Goal: Task Accomplishment & Management: Use online tool/utility

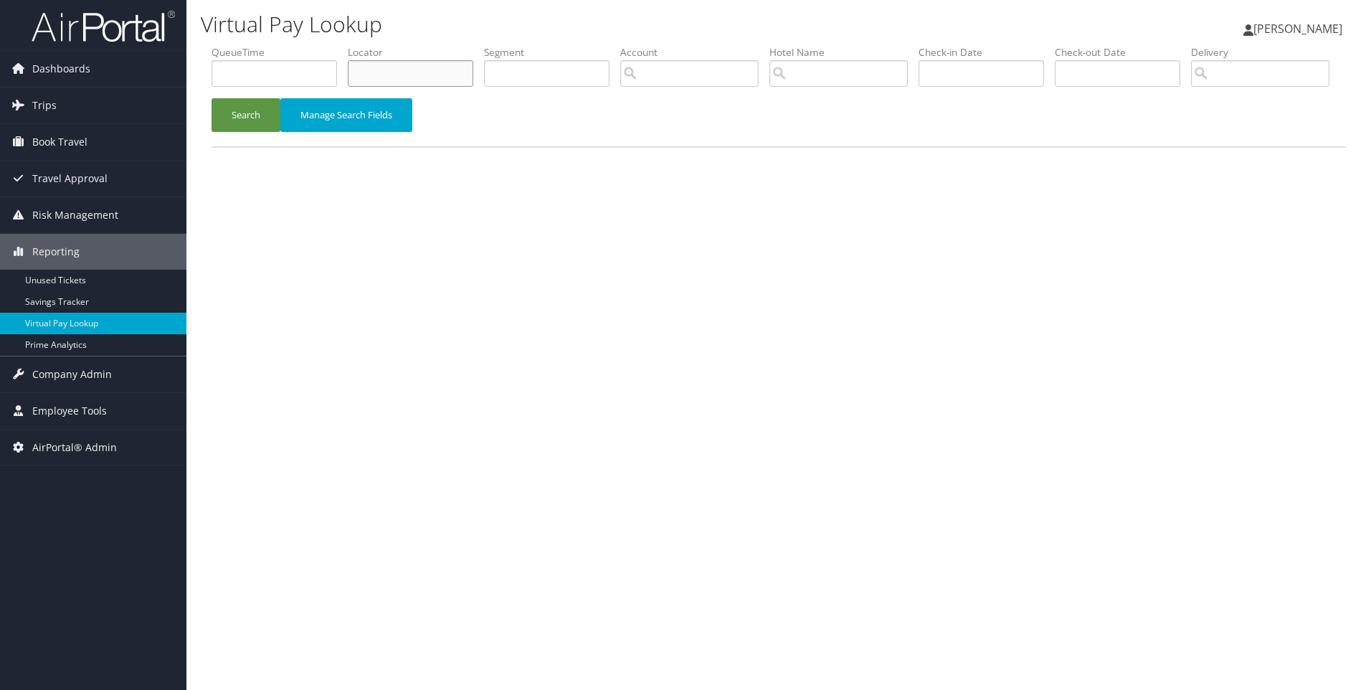
click at [412, 66] on input "text" at bounding box center [411, 73] width 126 height 27
paste input "D6ZQ6W"
click at [212, 98] on button "Search" at bounding box center [246, 115] width 69 height 34
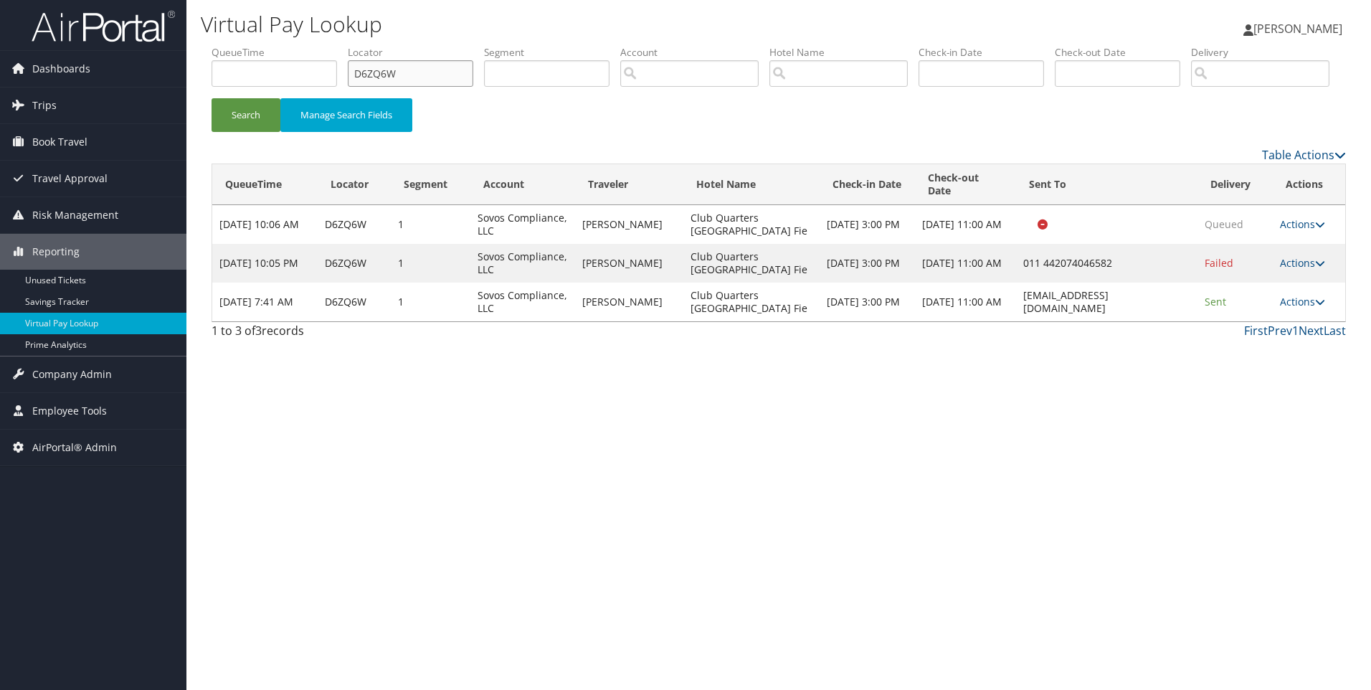
drag, startPoint x: 430, startPoint y: 72, endPoint x: 184, endPoint y: 40, distance: 247.4
click at [184, 40] on div "Dashboards AirPortal 360™ (Manager) AirPortal 360™ (Agent) My Travel Dashboard …" at bounding box center [685, 345] width 1371 height 690
paste input "7PP3N"
click at [212, 98] on button "Search" at bounding box center [246, 115] width 69 height 34
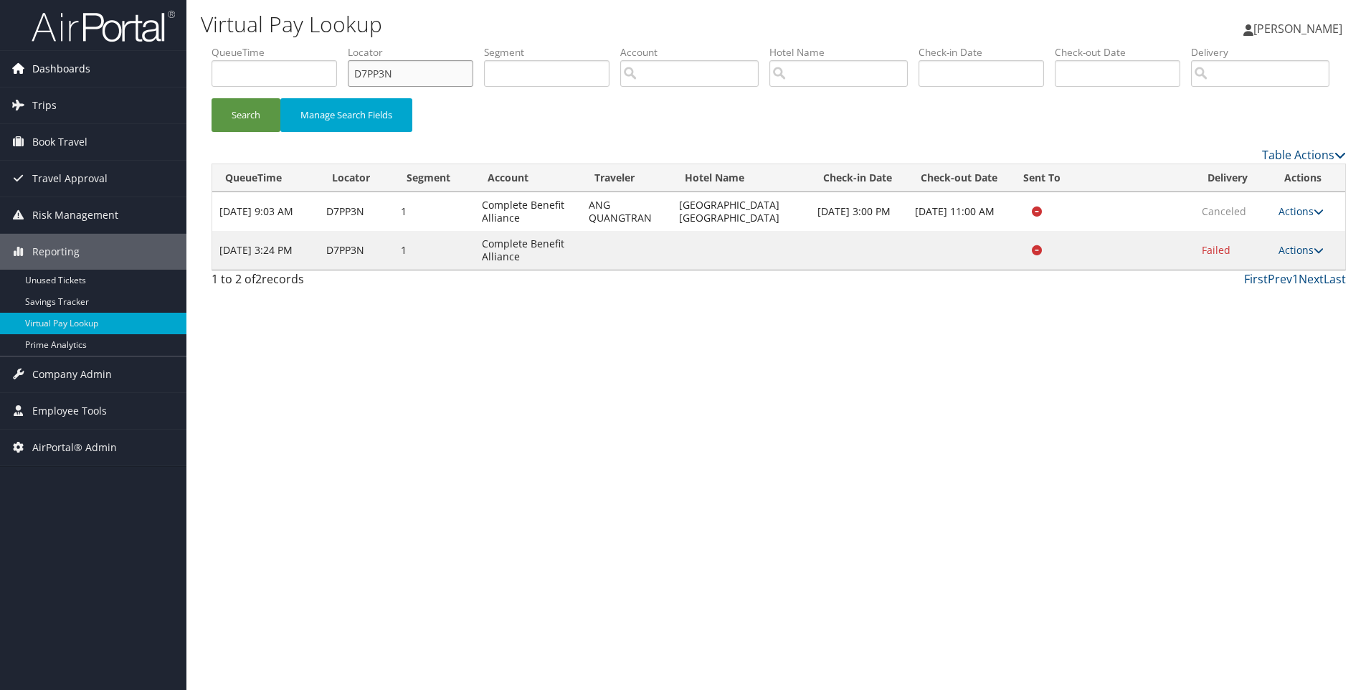
drag, startPoint x: 222, startPoint y: 79, endPoint x: 138, endPoint y: 80, distance: 84.7
click at [138, 80] on div "Dashboards AirPortal 360™ (Manager) AirPortal 360™ (Agent) My Travel Dashboard …" at bounding box center [685, 345] width 1371 height 690
paste input "DMZV"
click at [212, 98] on button "Search" at bounding box center [246, 115] width 69 height 34
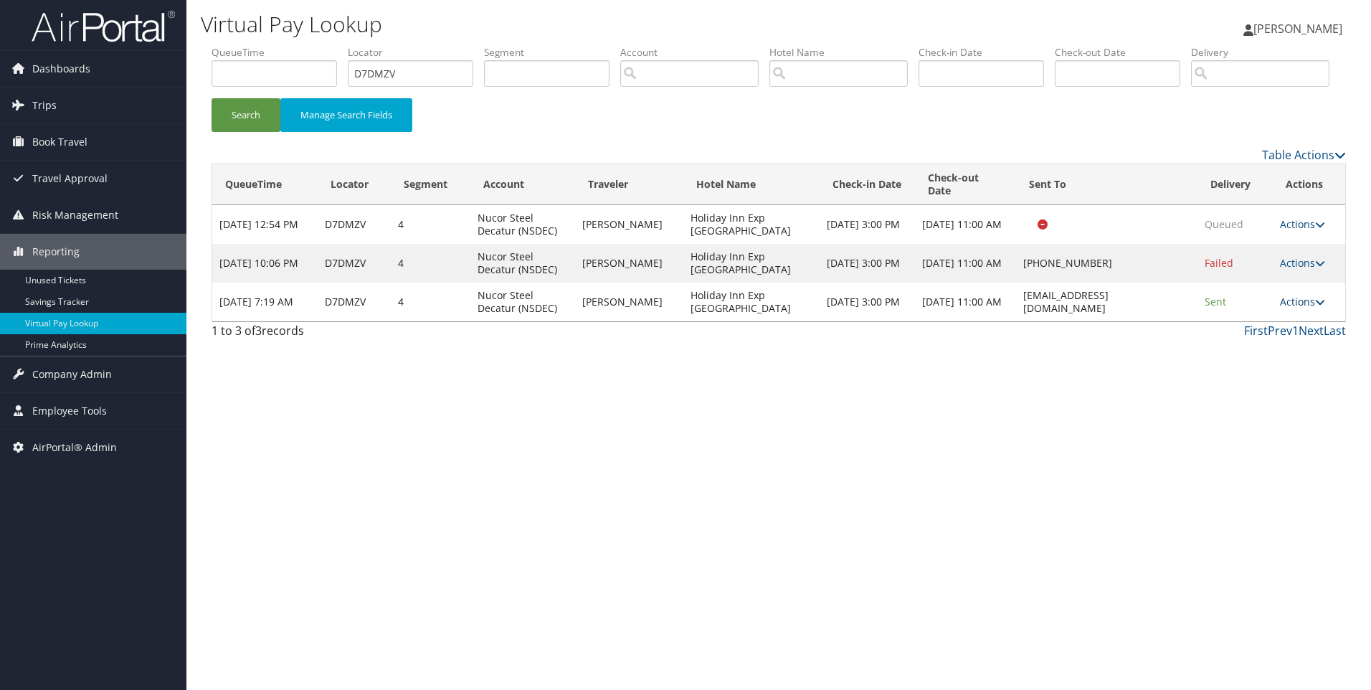
click at [1313, 308] on link "Actions" at bounding box center [1302, 302] width 45 height 14
click at [1279, 444] on div "Virtual Pay Lookup Sophia Cain Sophia Cain My Settings Travel Agency Contacts L…" at bounding box center [778, 345] width 1185 height 690
click at [1310, 308] on link "Actions" at bounding box center [1302, 302] width 45 height 14
click at [1275, 384] on link "View Itinerary" at bounding box center [1276, 371] width 90 height 24
drag, startPoint x: 444, startPoint y: 70, endPoint x: 221, endPoint y: 76, distance: 223.2
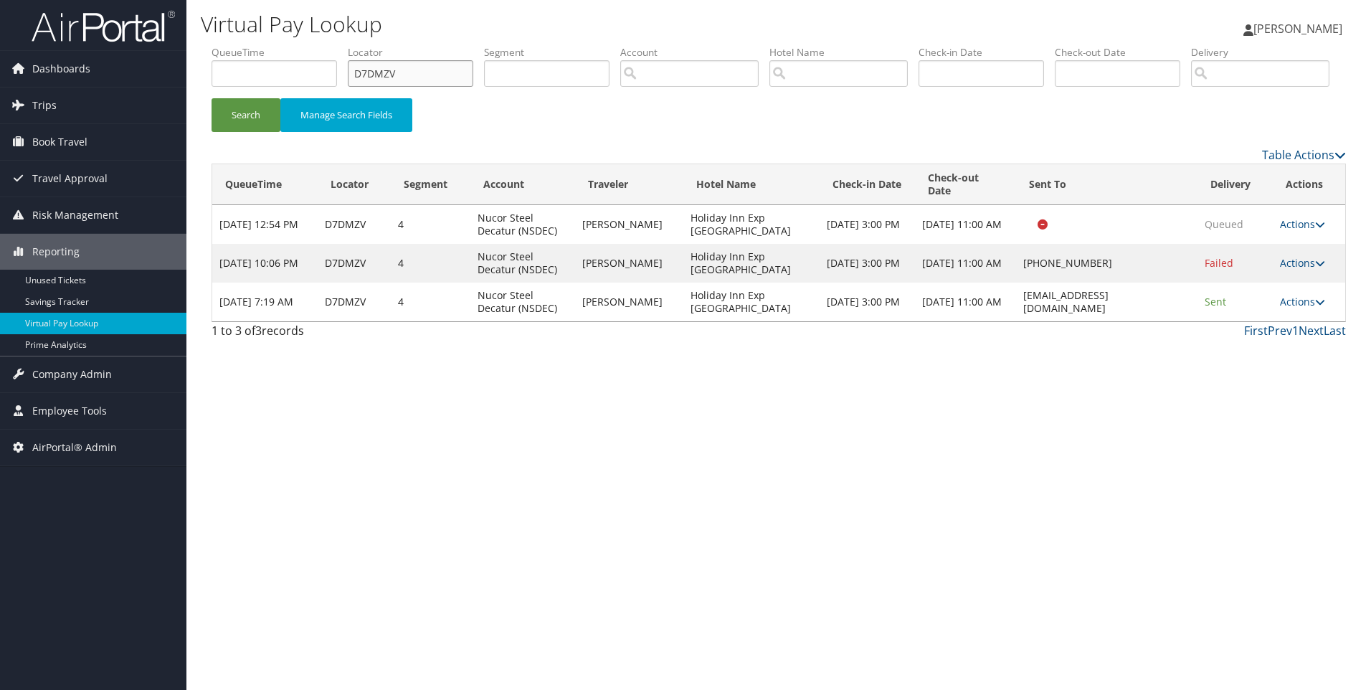
click at [221, 45] on ul "QueueTime Locator D7DMZV Segment Account Traveler Hotel Name Check-in Date Chec…" at bounding box center [779, 45] width 1135 height 0
paste input "S09"
click at [212, 98] on button "Search" at bounding box center [246, 115] width 69 height 34
drag, startPoint x: 421, startPoint y: 73, endPoint x: 255, endPoint y: 75, distance: 165.7
click at [255, 45] on ul "QueueTime Locator D7DS09 Segment Account Traveler Hotel Name Check-in Date Chec…" at bounding box center [779, 45] width 1135 height 0
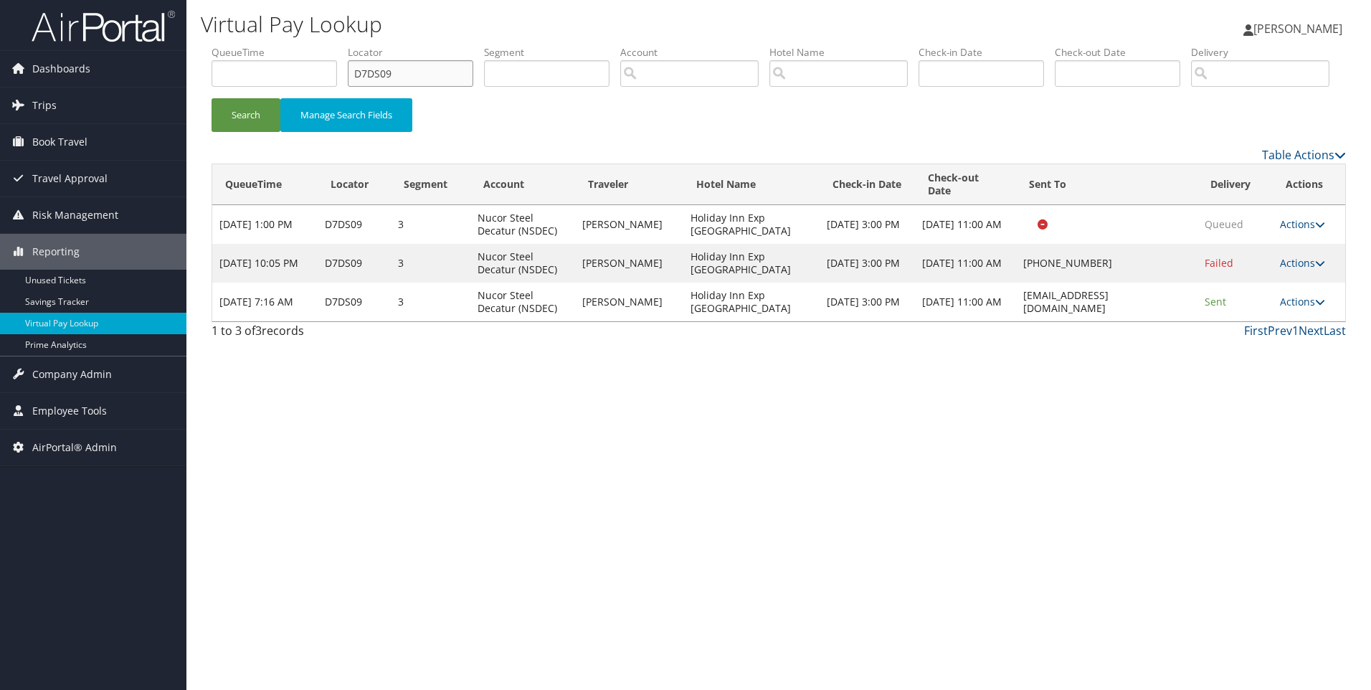
paste input "CMLJZC"
click at [212, 98] on button "Search" at bounding box center [246, 115] width 69 height 34
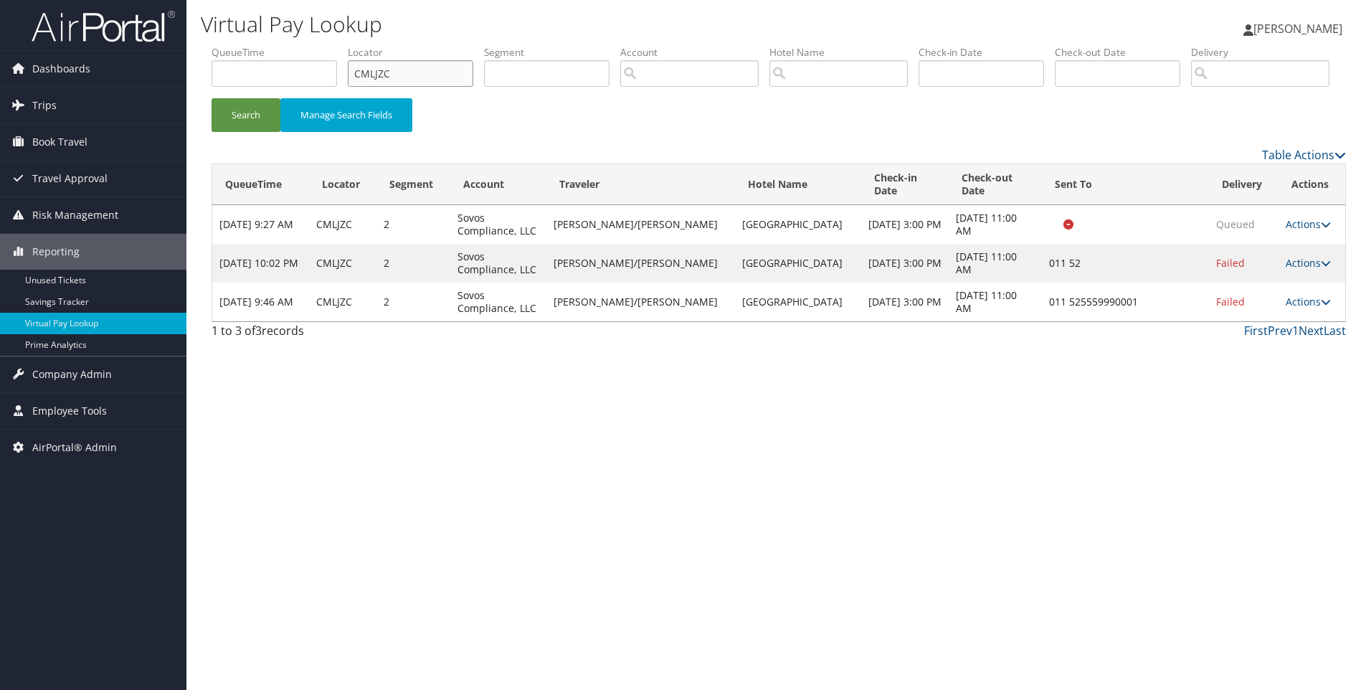
drag, startPoint x: 433, startPoint y: 83, endPoint x: 273, endPoint y: 62, distance: 160.6
click at [273, 45] on ul "QueueTime Locator CMLJZC Segment Account Traveler Hotel Name Check-in Date Chec…" at bounding box center [779, 45] width 1135 height 0
paste input "D6P0B8"
click at [212, 98] on button "Search" at bounding box center [246, 115] width 69 height 34
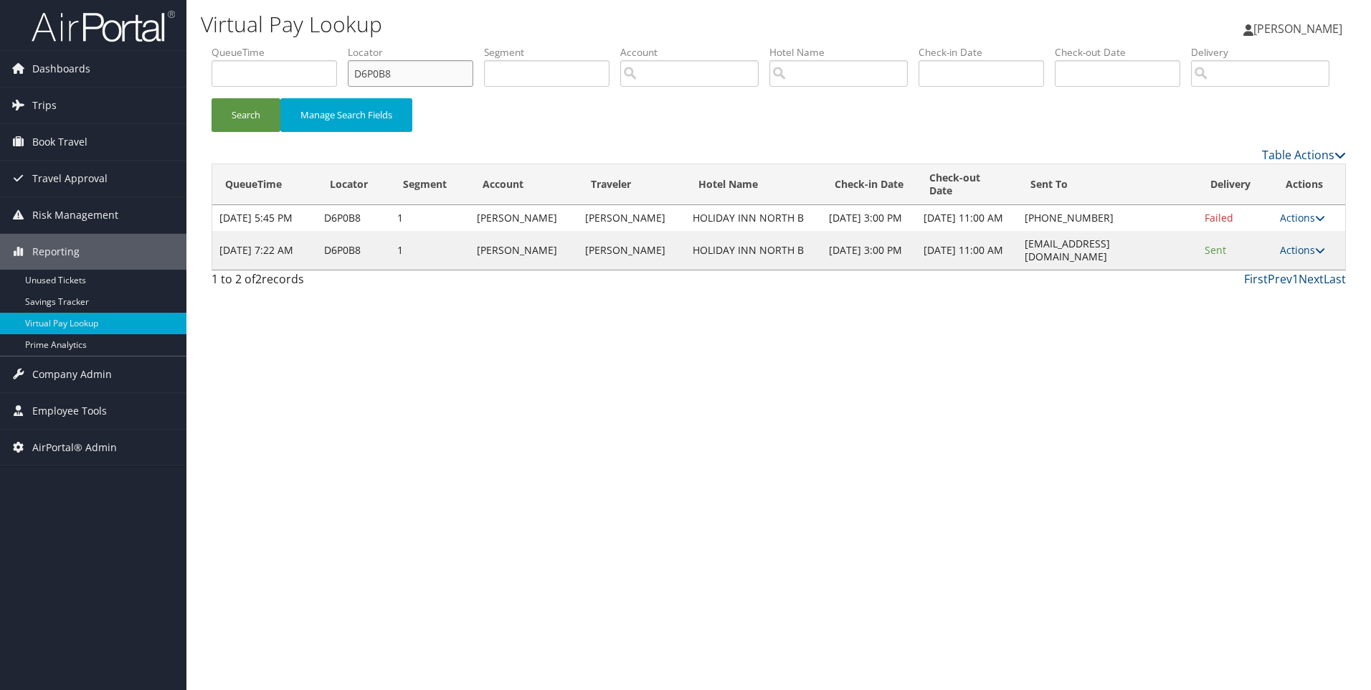
drag, startPoint x: 432, startPoint y: 67, endPoint x: 206, endPoint y: 53, distance: 226.4
click at [212, 53] on form "QueueTime Locator D6P0B8 Segment Account Traveler Hotel Name Check-in Date Chec…" at bounding box center [779, 95] width 1135 height 100
paste input "813Z5"
click at [212, 98] on button "Search" at bounding box center [246, 115] width 69 height 34
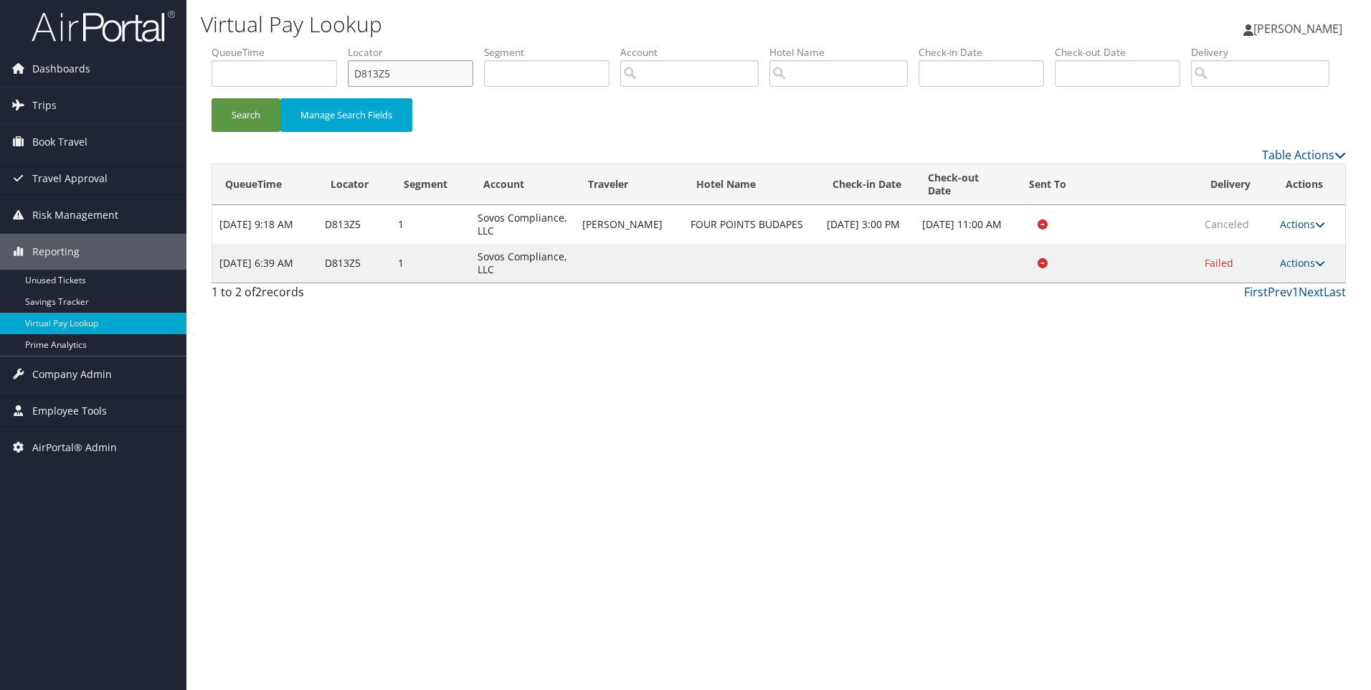
drag, startPoint x: 436, startPoint y: 67, endPoint x: 245, endPoint y: 44, distance: 193.0
click at [245, 44] on div "Virtual Pay Lookup Sophia Cain Sophia Cain My Settings Travel Agency Contacts L…" at bounding box center [778, 345] width 1185 height 690
paste input "7PQX3"
click at [212, 98] on button "Search" at bounding box center [246, 115] width 69 height 34
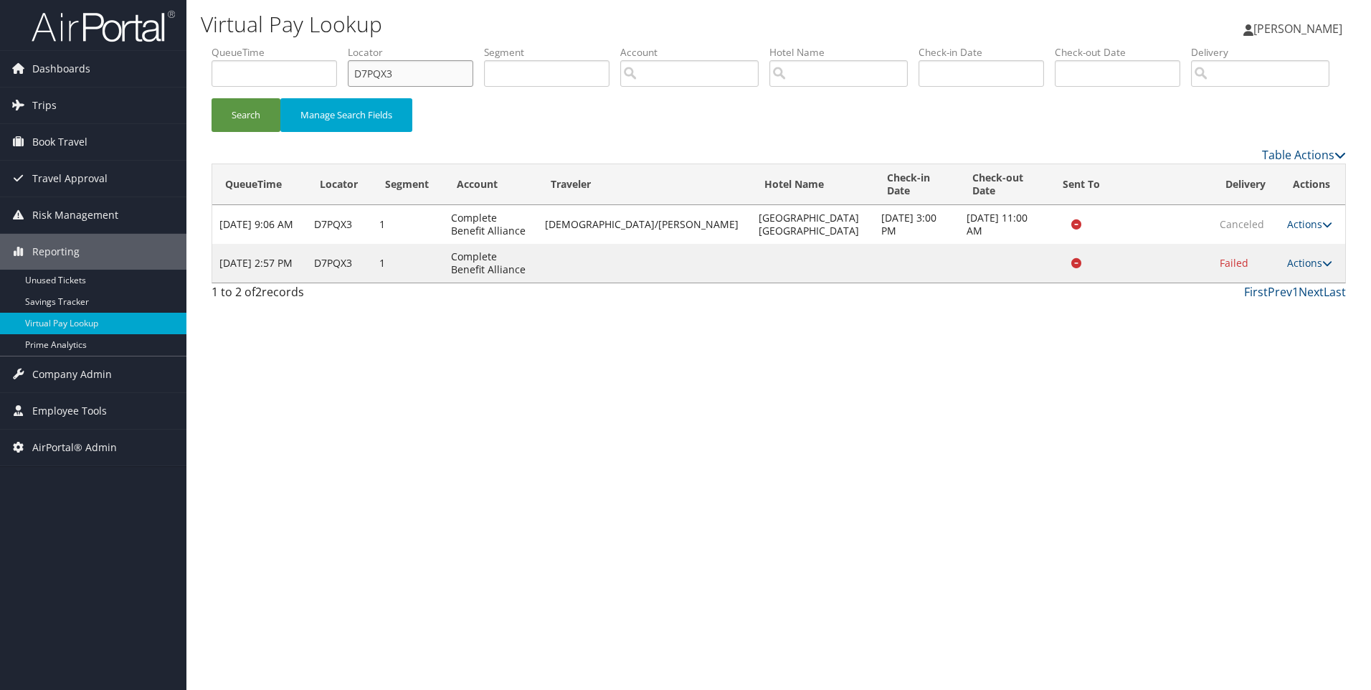
drag, startPoint x: 336, startPoint y: 77, endPoint x: 270, endPoint y: 73, distance: 65.4
click at [270, 45] on ul "QueueTime Locator D7PQX3 Segment Account Traveler Hotel Name Check-in Date Chec…" at bounding box center [779, 45] width 1135 height 0
paste input "TBR"
click at [212, 98] on button "Search" at bounding box center [246, 115] width 69 height 34
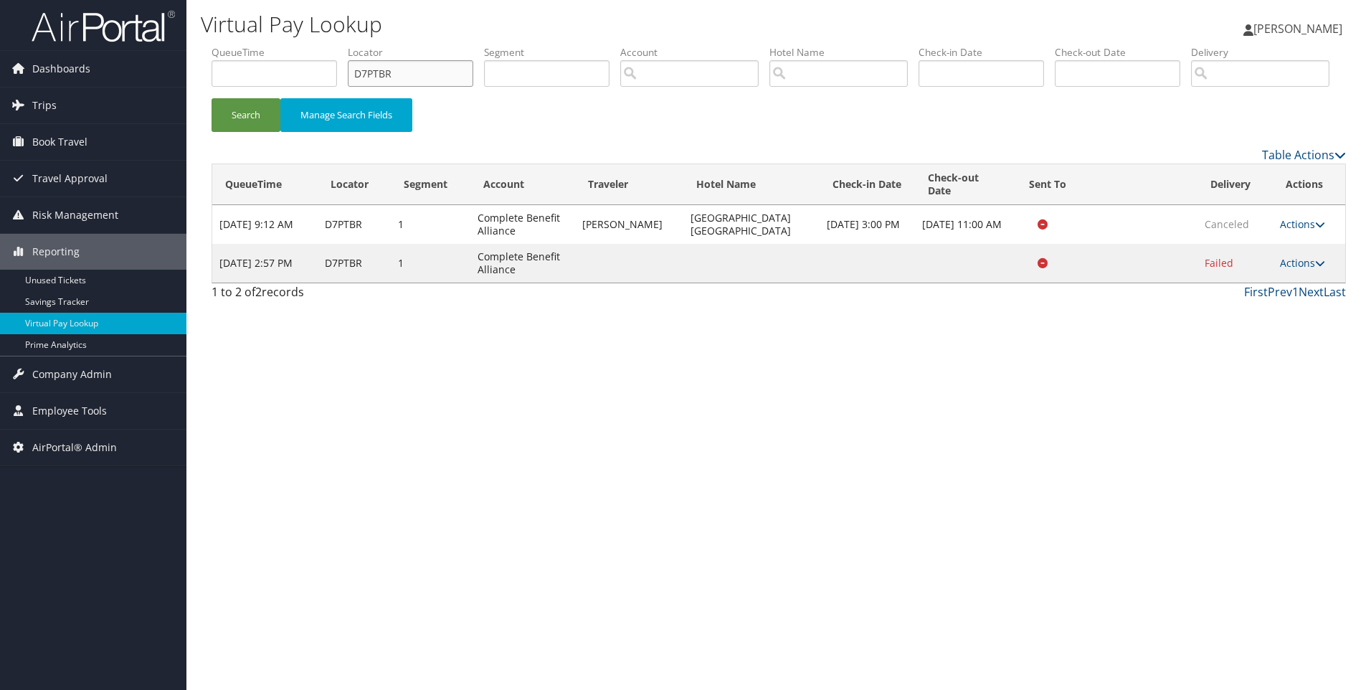
drag, startPoint x: 412, startPoint y: 65, endPoint x: 258, endPoint y: 20, distance: 161.4
click at [258, 20] on div "Virtual Pay Lookup Sophia Cain Sophia Cain My Settings Travel Agency Contacts L…" at bounding box center [778, 345] width 1185 height 690
paste input "DVXK"
click at [212, 98] on button "Search" at bounding box center [246, 115] width 69 height 34
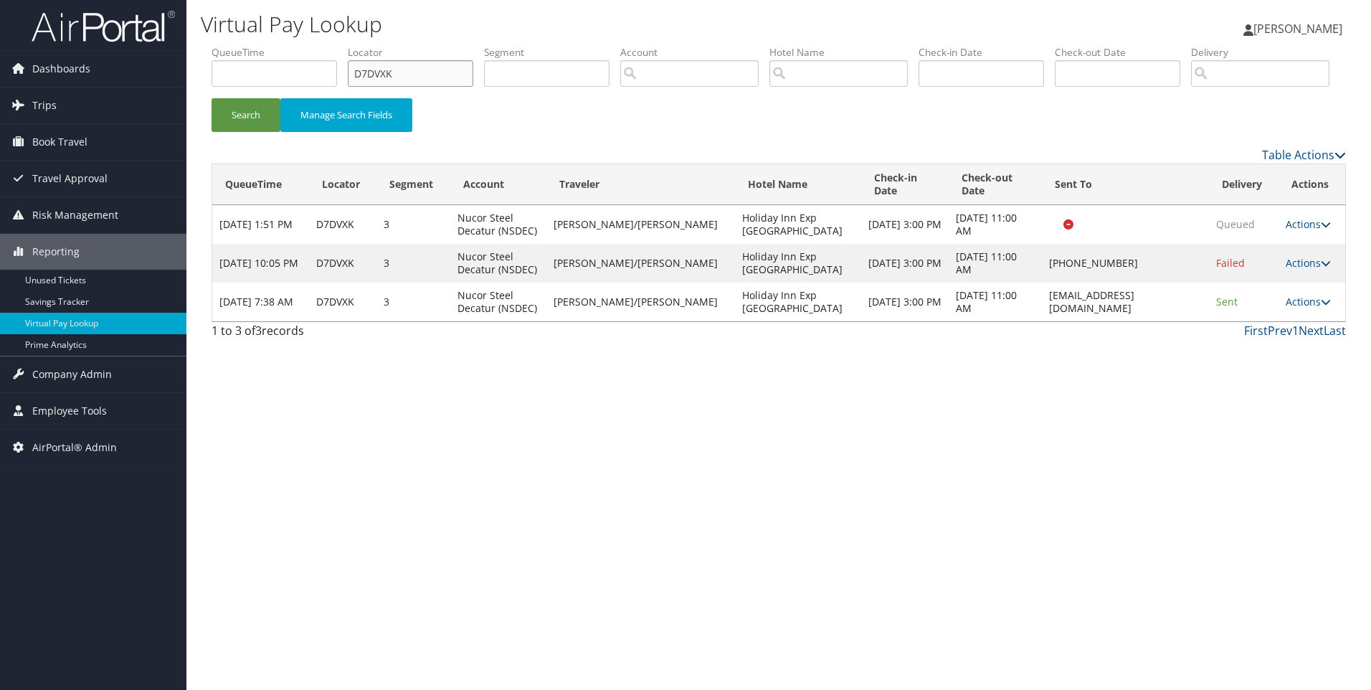
drag, startPoint x: 421, startPoint y: 65, endPoint x: 243, endPoint y: 55, distance: 178.1
click at [243, 45] on ul "QueueTime Locator D7DVXK Segment Account Traveler Hotel Name Check-in Date Chec…" at bounding box center [779, 45] width 1135 height 0
paste input "6PDYW"
click at [212, 98] on button "Search" at bounding box center [246, 115] width 69 height 34
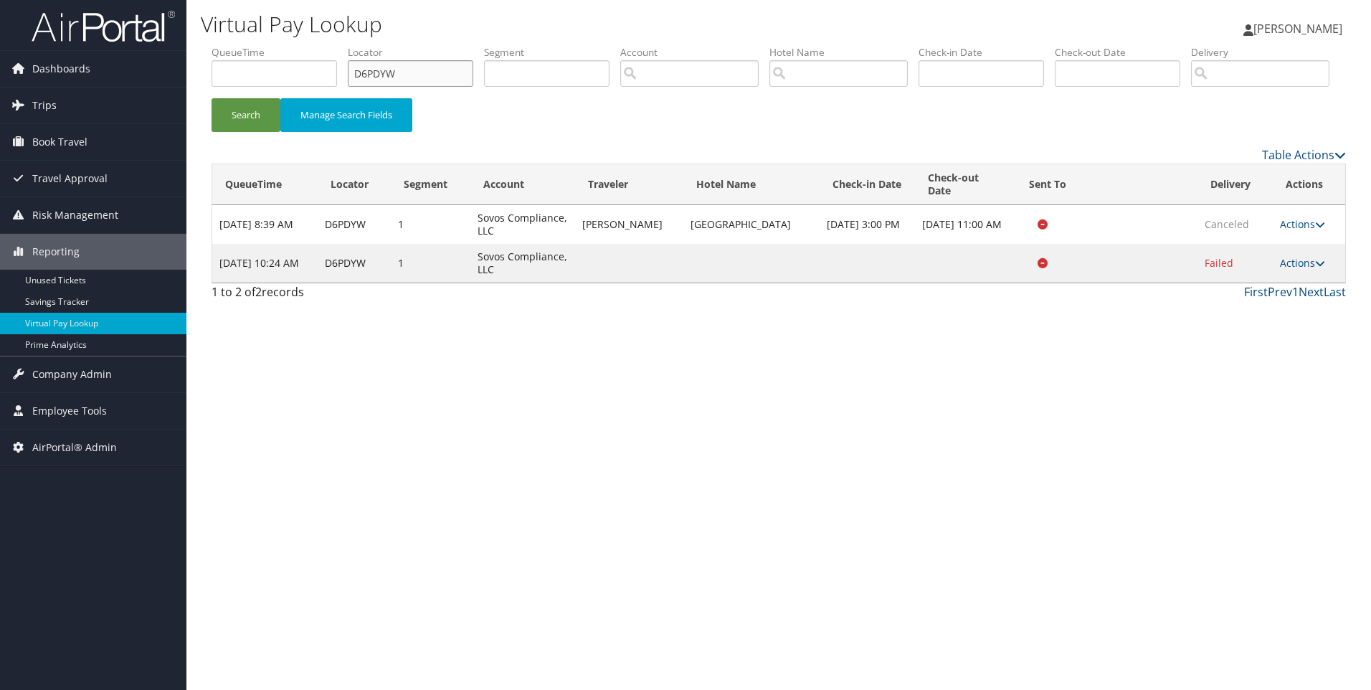
drag, startPoint x: 410, startPoint y: 67, endPoint x: 252, endPoint y: 70, distance: 157.8
click at [252, 45] on ul "QueueTime Locator D6PDYW Segment Account Traveler Hotel Name Check-in Date Chec…" at bounding box center [779, 45] width 1135 height 0
paste input "58HKF"
type input "D58HKF"
click at [212, 98] on button "Search" at bounding box center [246, 115] width 69 height 34
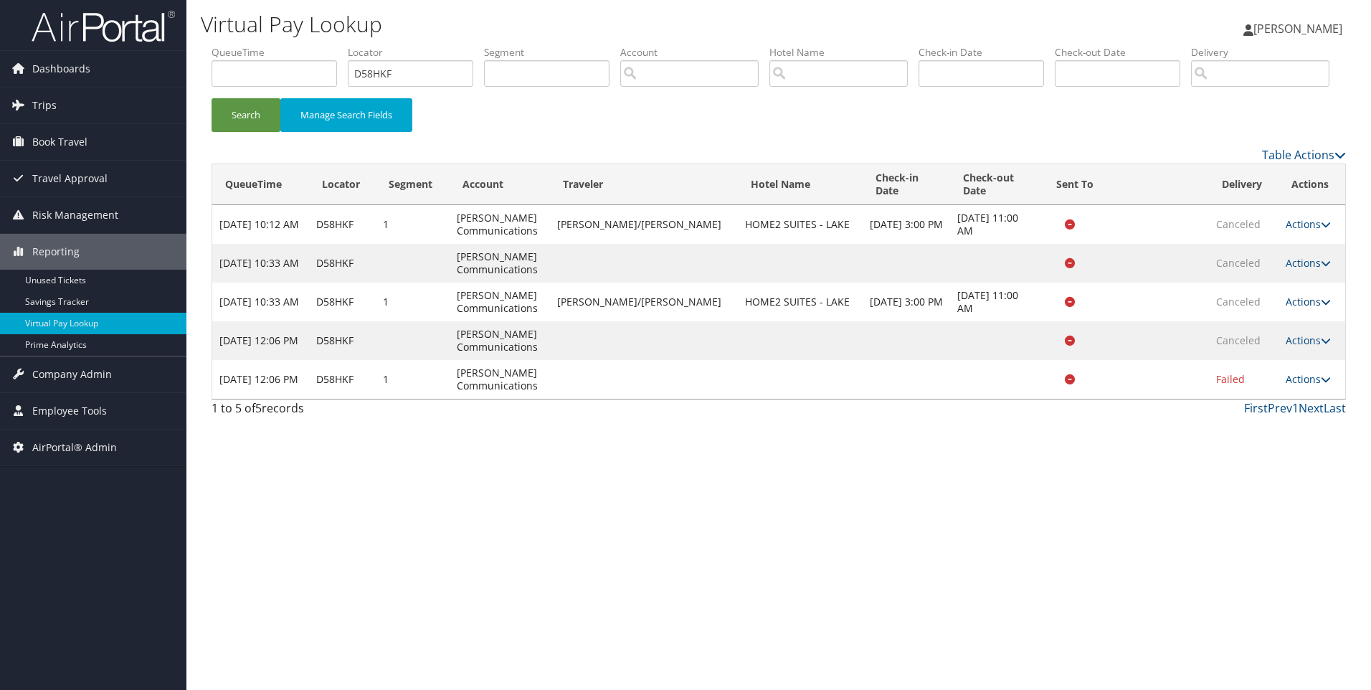
click at [1294, 308] on link "Actions" at bounding box center [1308, 302] width 45 height 14
click at [1258, 359] on link "View Itinerary" at bounding box center [1278, 347] width 90 height 24
click at [1321, 384] on icon at bounding box center [1326, 379] width 10 height 10
click at [1294, 412] on link "Resend" at bounding box center [1278, 400] width 90 height 24
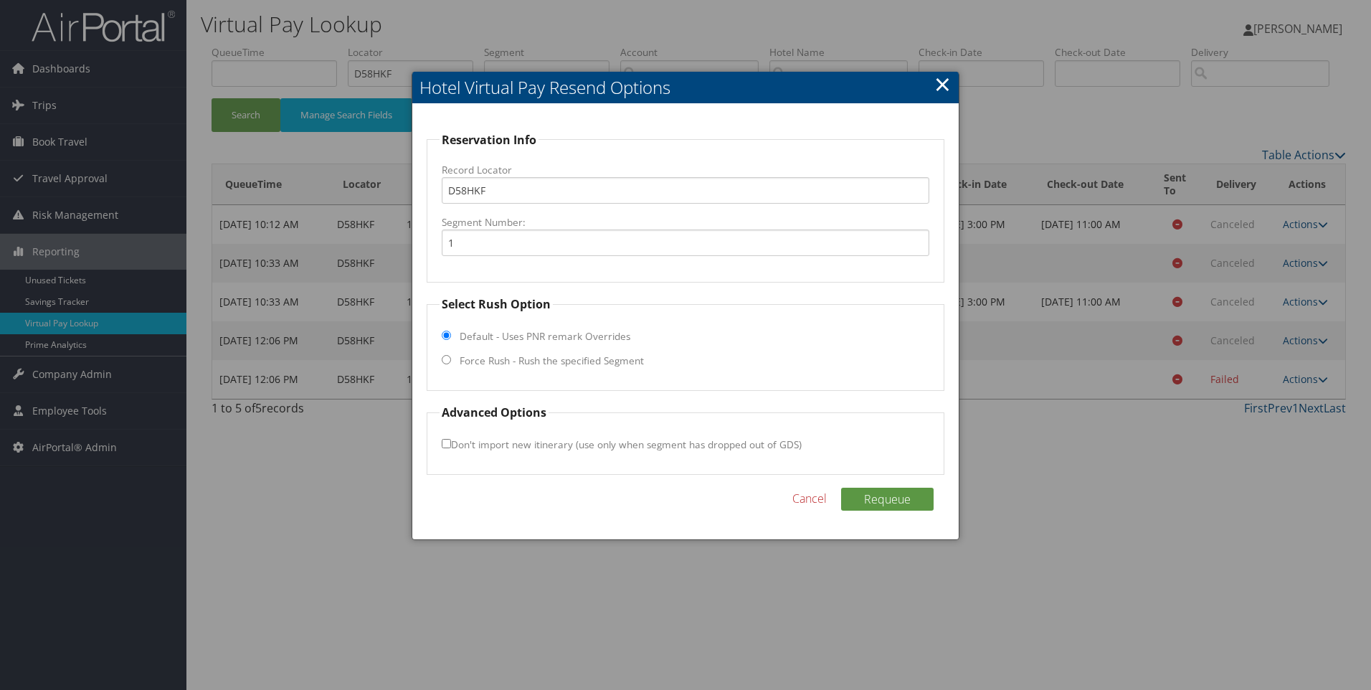
click at [519, 357] on label "Force Rush - Rush the specified Segment" at bounding box center [552, 361] width 184 height 14
click at [451, 357] on input "Force Rush - Rush the specified Segment" at bounding box center [446, 359] width 9 height 9
radio input "true"
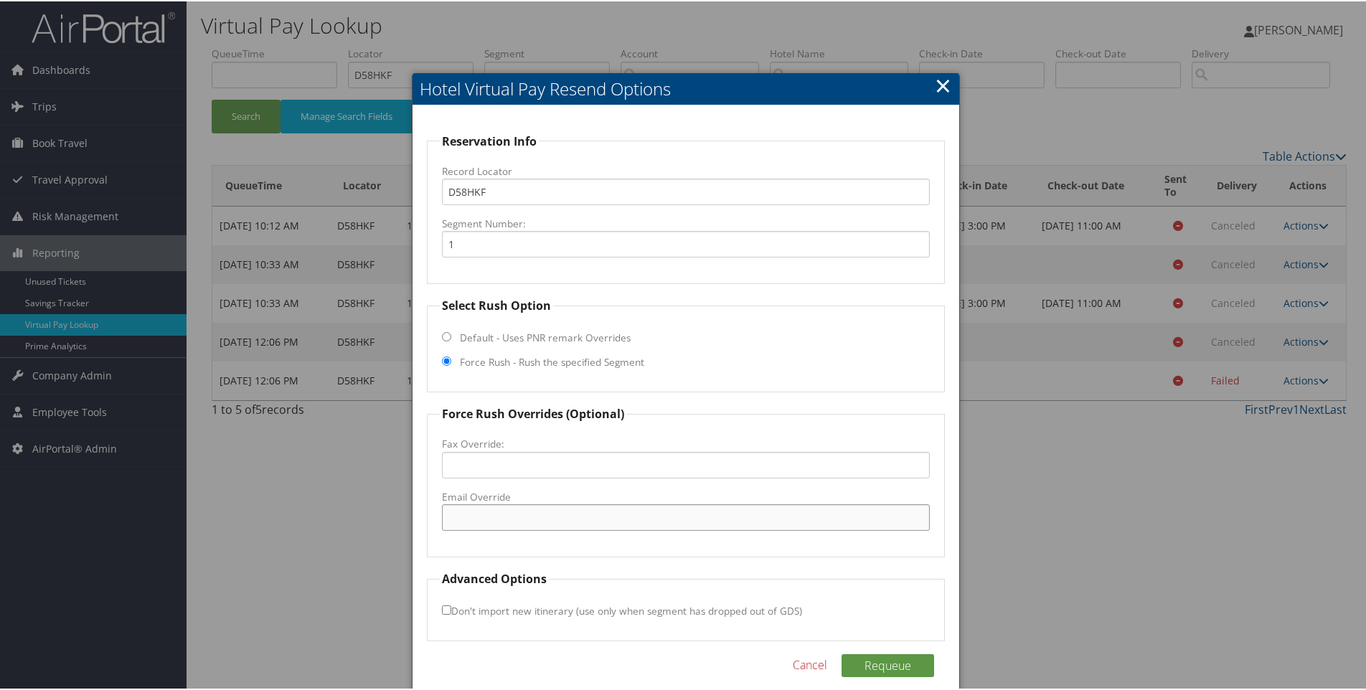
click at [479, 514] on input "Email Override" at bounding box center [686, 516] width 488 height 27
paste input "LCHWP_Home2@hilton.com"
type input "LCHWP_Home2@hilton.com"
click at [915, 660] on button "Requeue" at bounding box center [887, 664] width 93 height 23
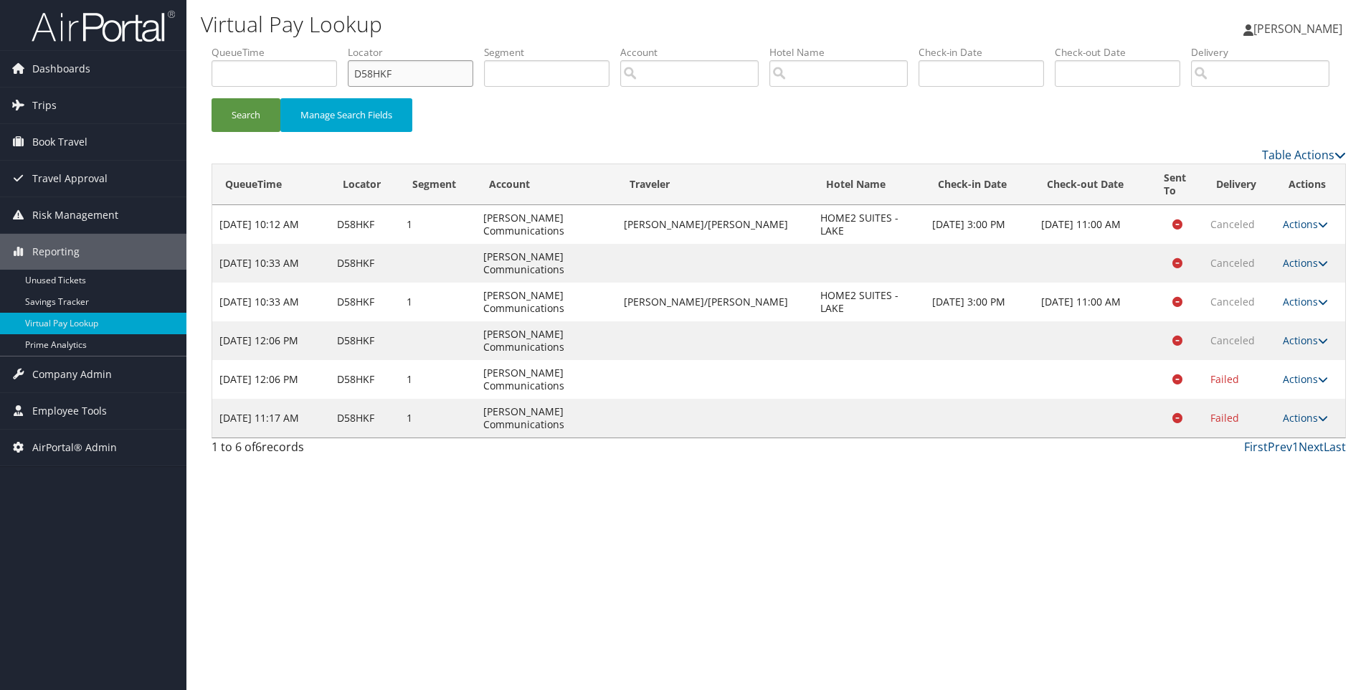
drag, startPoint x: 435, startPoint y: 72, endPoint x: 242, endPoint y: 57, distance: 194.3
click at [242, 45] on ul "QueueTime Locator D58HKF Segment Account Traveler Hotel Name Check-in Date Chec…" at bounding box center [779, 45] width 1135 height 0
paste input "3WLXM"
click at [212, 98] on button "Search" at bounding box center [246, 115] width 69 height 34
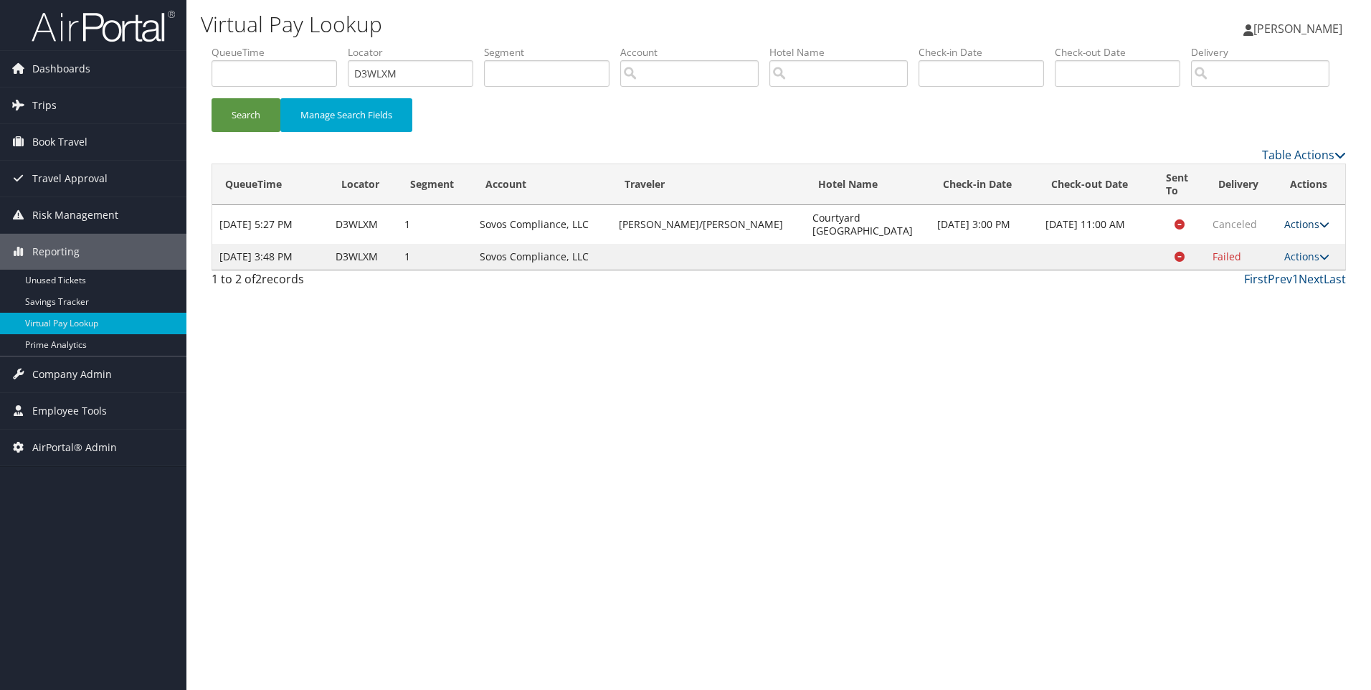
click at [1299, 231] on link "Actions" at bounding box center [1307, 224] width 45 height 14
click at [1265, 282] on link "View Itinerary" at bounding box center [1276, 270] width 90 height 24
drag, startPoint x: 409, startPoint y: 67, endPoint x: 214, endPoint y: 71, distance: 195.1
click at [214, 45] on ul "QueueTime Locator D3WLXM Segment Account Traveler Hotel Name Check-in Date Chec…" at bounding box center [779, 45] width 1135 height 0
paste input "CYWX3"
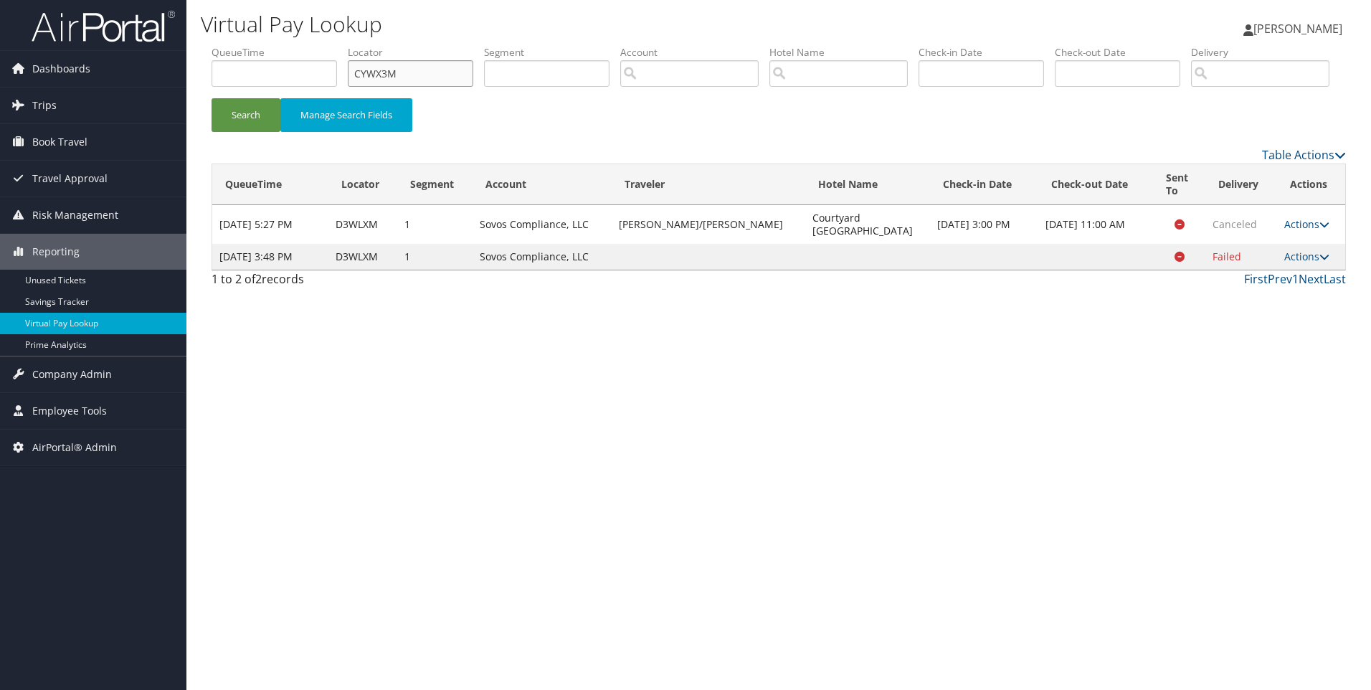
click at [212, 98] on button "Search" at bounding box center [246, 115] width 69 height 34
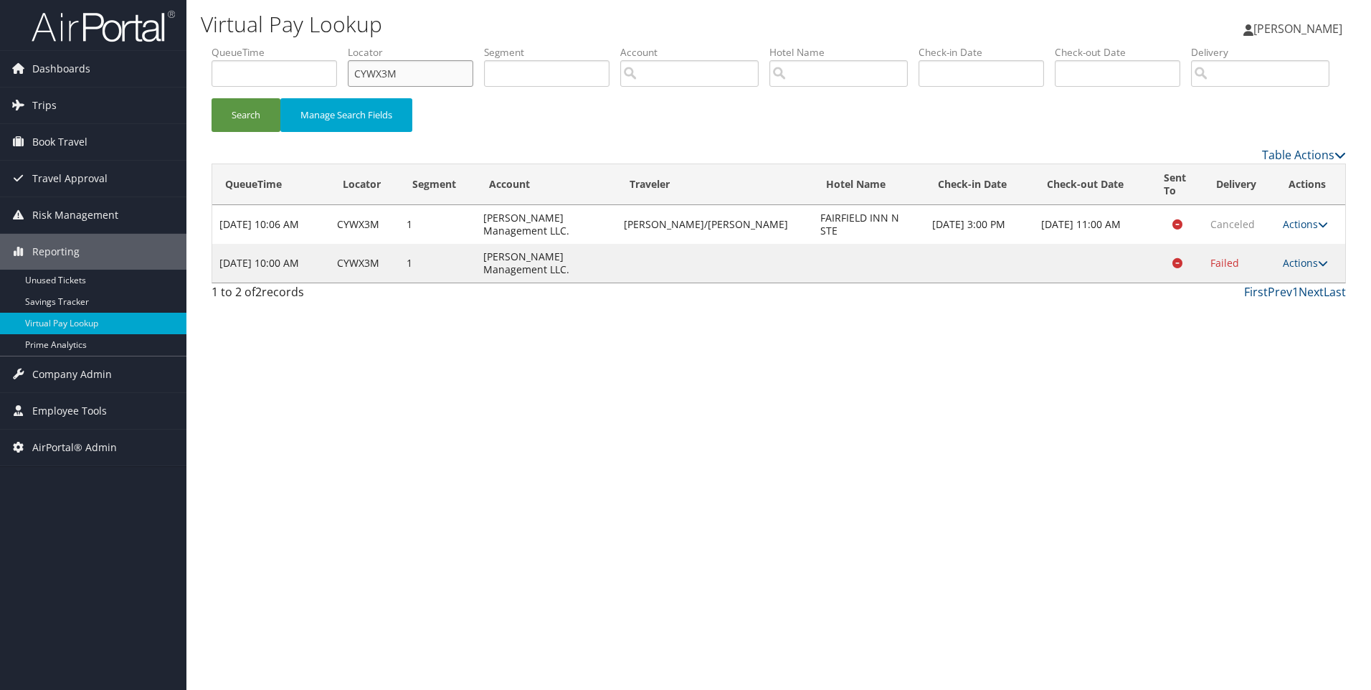
drag, startPoint x: 453, startPoint y: 72, endPoint x: 269, endPoint y: 55, distance: 184.4
click at [269, 45] on ul "QueueTime Locator CYWX3M Segment Account Traveler Hotel Name Check-in Date Chec…" at bounding box center [779, 45] width 1135 height 0
paste input "DC6GG4"
click at [212, 98] on button "Search" at bounding box center [246, 115] width 69 height 34
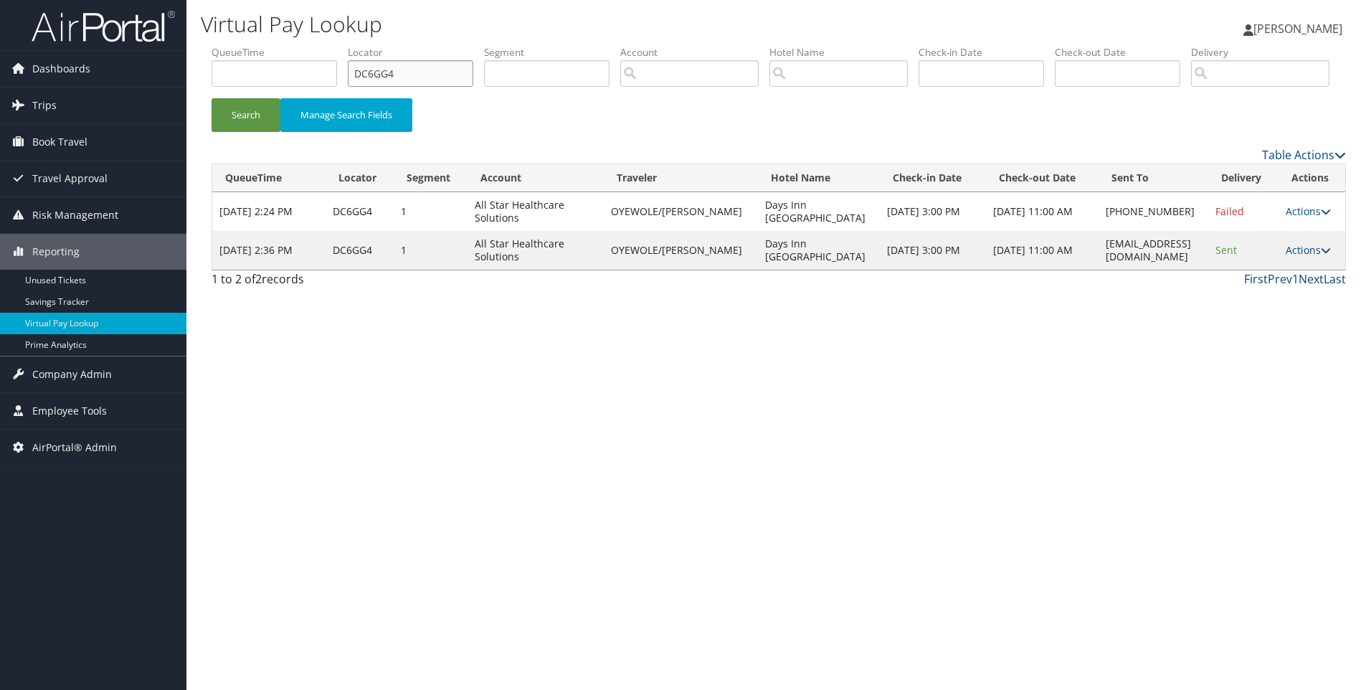
drag, startPoint x: 387, startPoint y: 67, endPoint x: 176, endPoint y: 36, distance: 213.8
click at [176, 36] on div "Dashboards AirPortal 360™ (Manager) AirPortal 360™ (Agent) My Travel Dashboard …" at bounding box center [685, 345] width 1371 height 690
paste input "3QW"
type input "DC63QW"
click at [212, 98] on button "Search" at bounding box center [246, 115] width 69 height 34
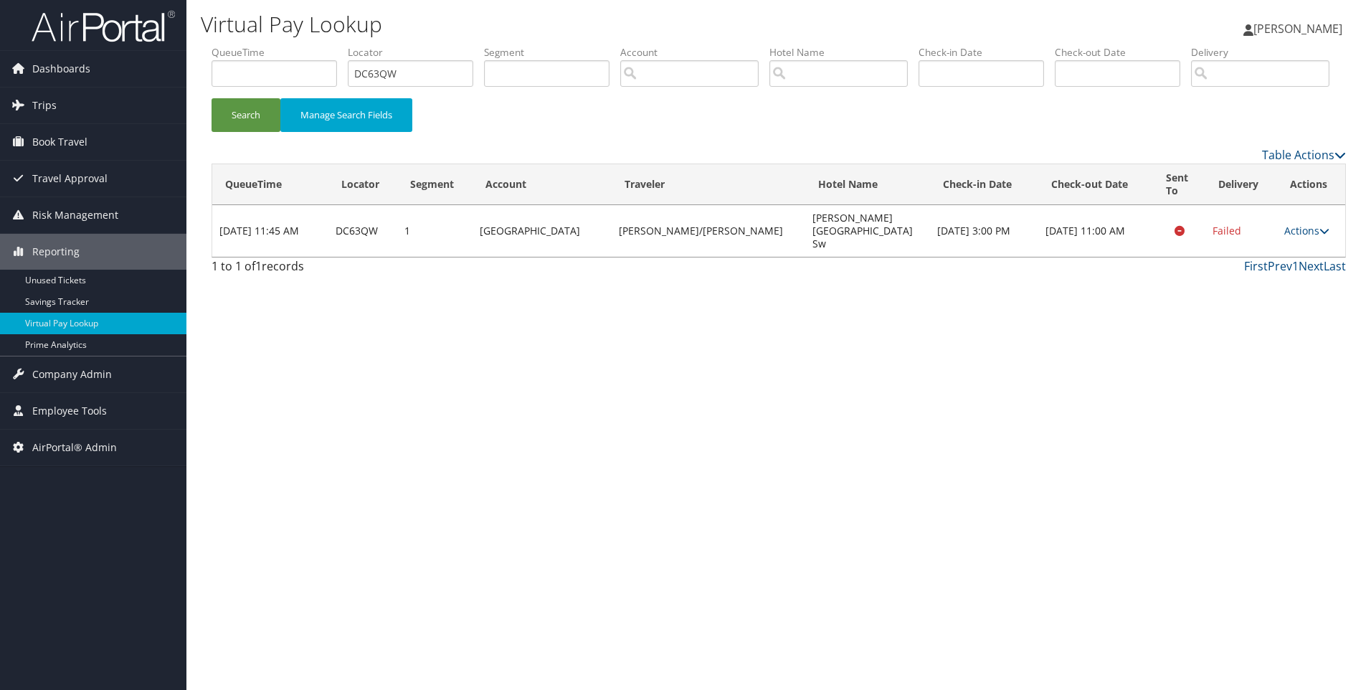
drag, startPoint x: 849, startPoint y: 286, endPoint x: 762, endPoint y: 268, distance: 88.6
click at [762, 257] on tr "Sep 8, 2025 11:45 AM DC63QW 1 Samford University KELLY/MATTHEW Drury Inn And Su…" at bounding box center [778, 231] width 1133 height 52
copy tr "Drury Inn And Suites Birmingham Sw"
click at [1320, 236] on icon at bounding box center [1325, 231] width 10 height 10
click at [1246, 306] on link "View Itinerary" at bounding box center [1274, 294] width 90 height 24
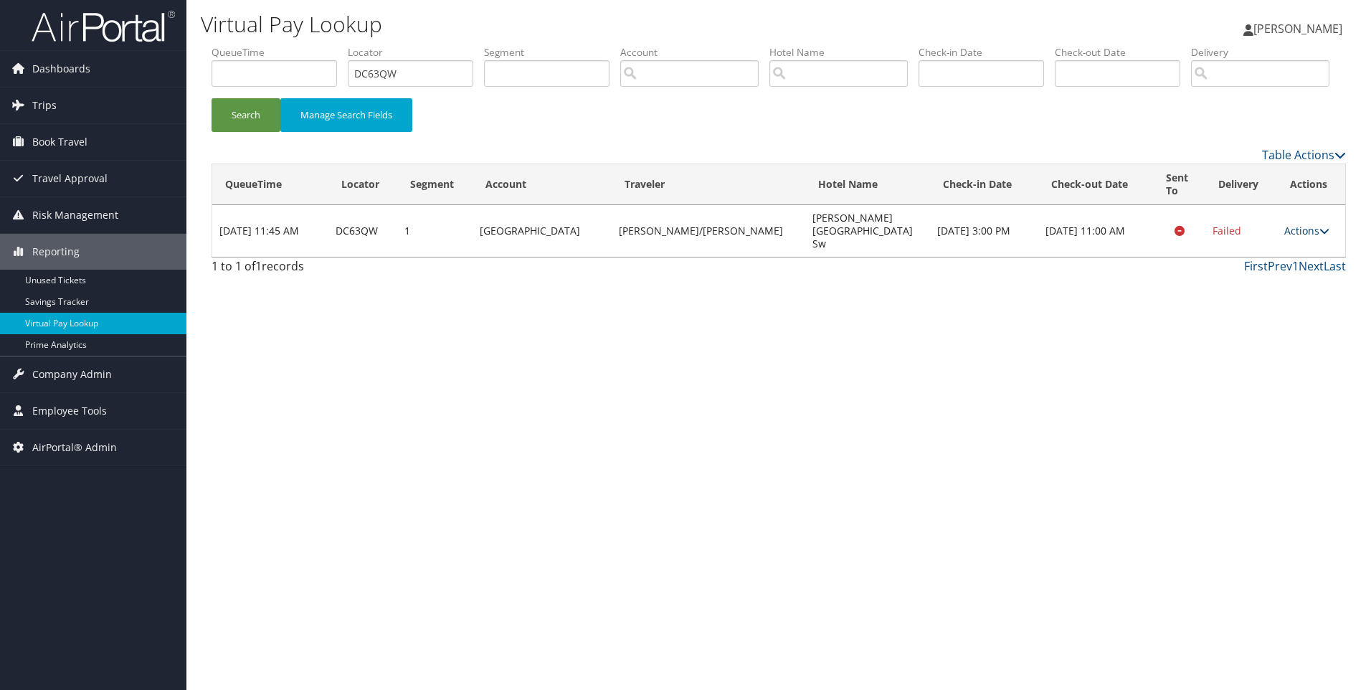
click at [1313, 237] on link "Actions" at bounding box center [1307, 231] width 45 height 14
click at [1273, 258] on link "Resend" at bounding box center [1274, 245] width 90 height 24
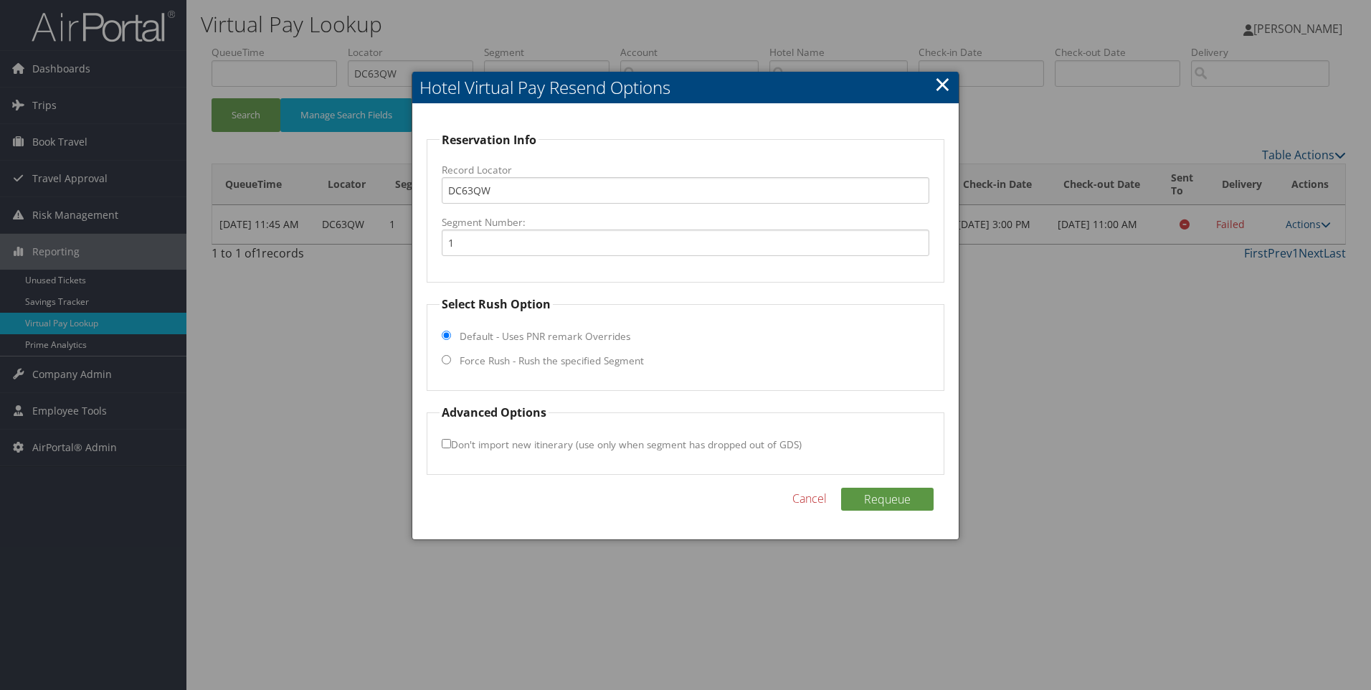
click at [445, 357] on input "Force Rush - Rush the specified Segment" at bounding box center [446, 359] width 9 height 9
radio input "true"
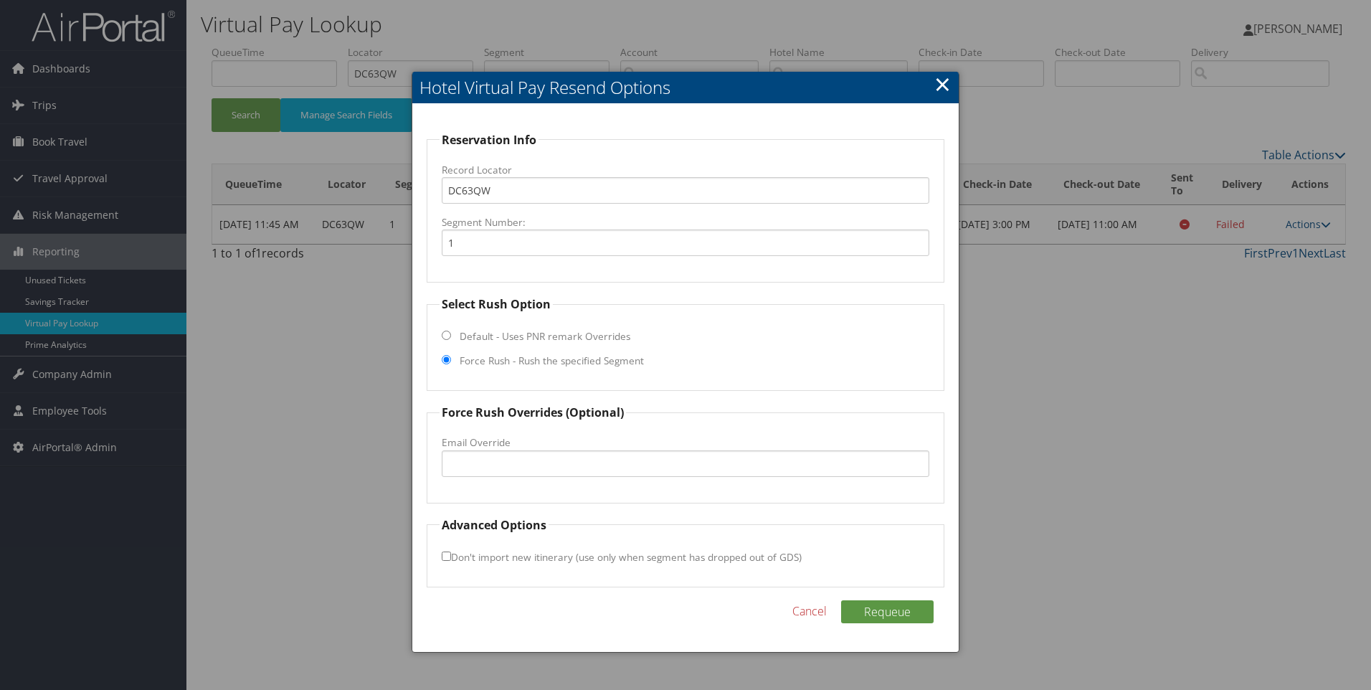
click at [462, 477] on fieldset "Force Rush Overrides (Optional) Fax Override: Email Override" at bounding box center [686, 453] width 519 height 99
click at [462, 462] on input "Email Override" at bounding box center [686, 463] width 488 height 27
paste input ""p0110@druryhotels.com" <p0110@druryhotels.com>"
drag, startPoint x: 743, startPoint y: 463, endPoint x: 570, endPoint y: 470, distance: 173.7
click at [570, 470] on input ""p0110@druryhotels.com" <p0110@druryhotels.com>" at bounding box center [686, 463] width 488 height 27
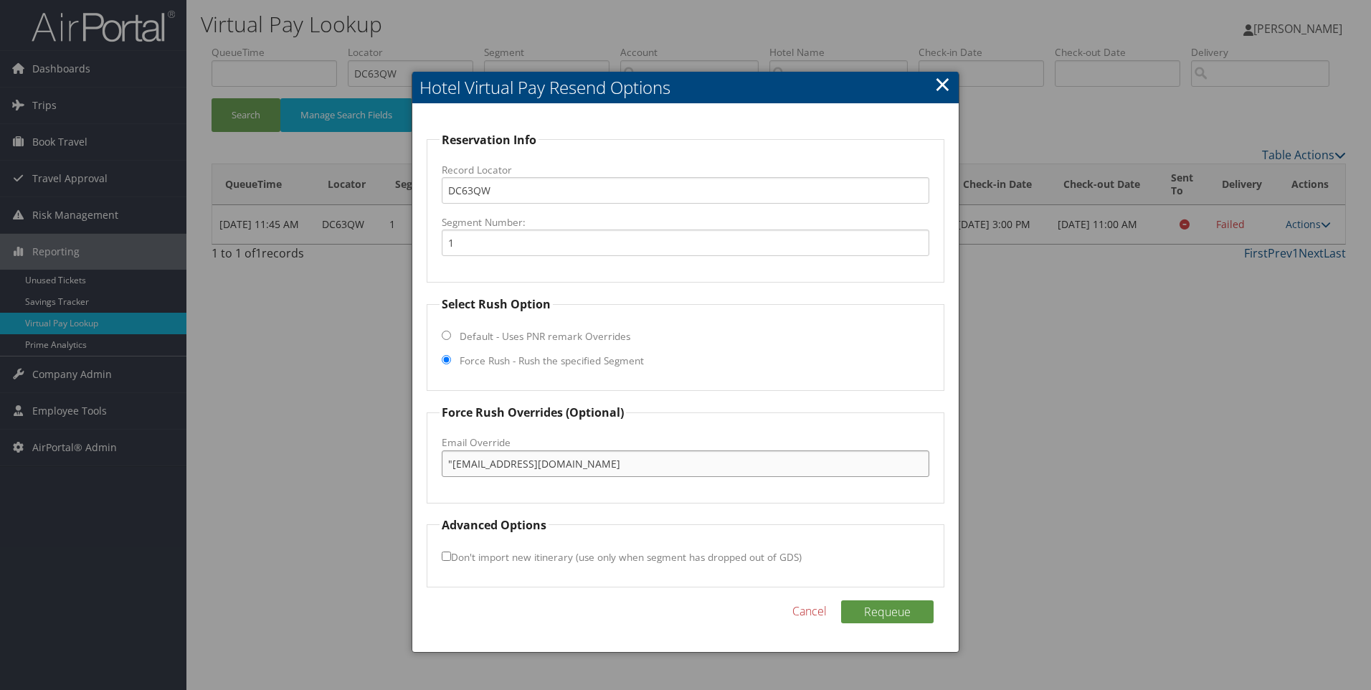
click at [450, 469] on input ""p0110@druryhotels.com" at bounding box center [686, 463] width 488 height 27
type input "p0110@druryhotels.com"
click at [881, 612] on button "Requeue" at bounding box center [887, 611] width 93 height 23
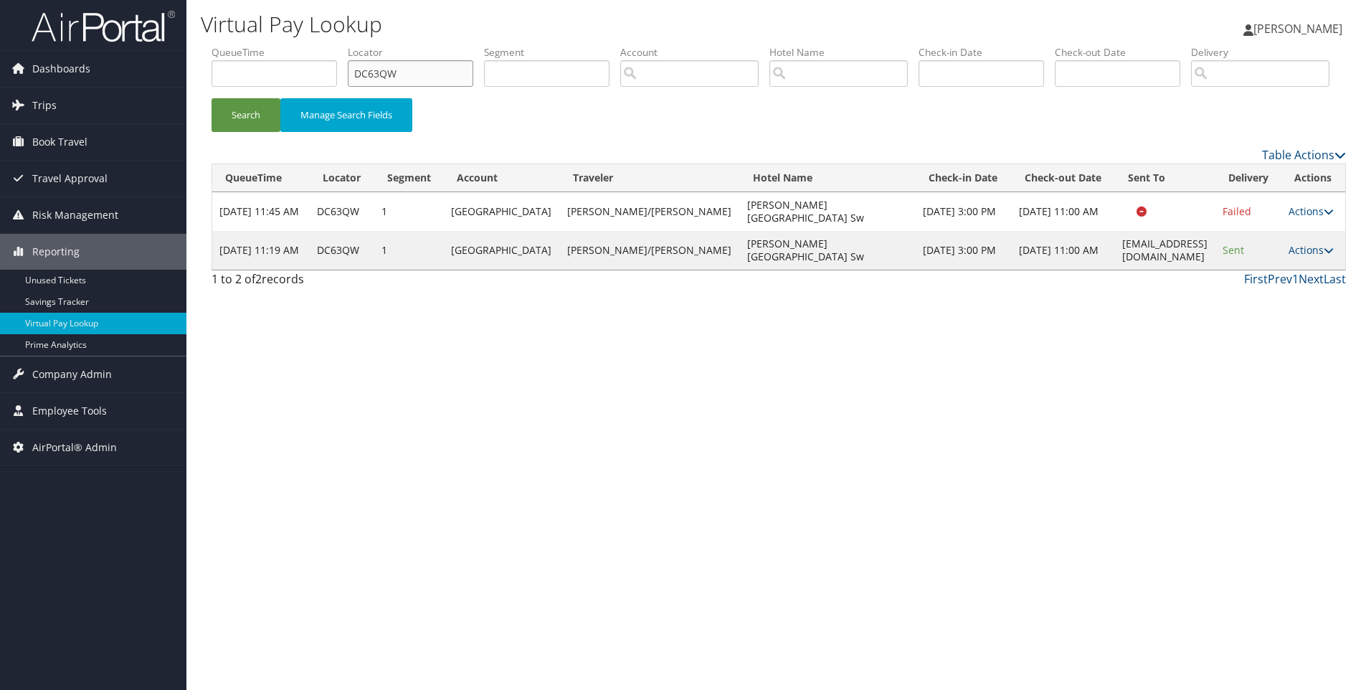
drag, startPoint x: 346, startPoint y: 71, endPoint x: 285, endPoint y: 68, distance: 61.0
click at [285, 45] on ul "QueueTime Locator DC63QW Segment Account Traveler Hotel Name Check-in Date Chec…" at bounding box center [779, 45] width 1135 height 0
paste input "4QNL"
click at [212, 98] on button "Search" at bounding box center [246, 115] width 69 height 34
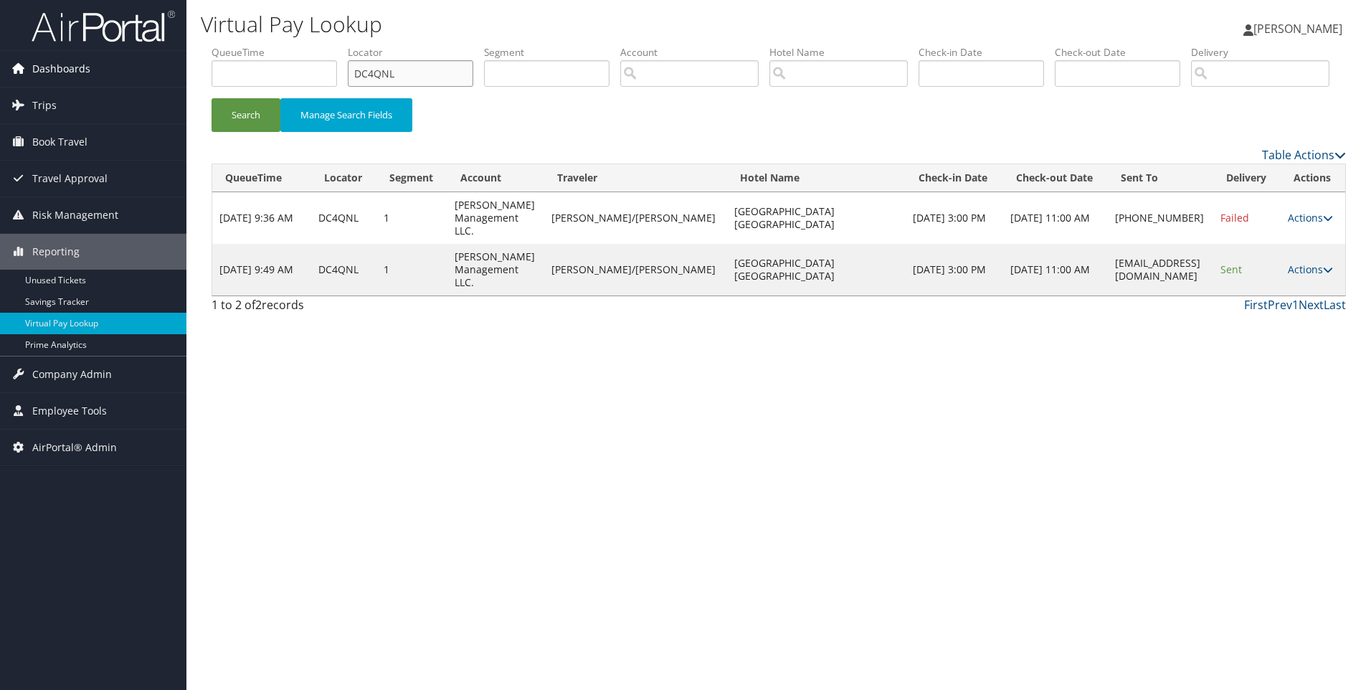
drag, startPoint x: 434, startPoint y: 70, endPoint x: 174, endPoint y: 73, distance: 260.4
click at [174, 73] on div "Dashboards AirPortal 360™ (Manager) AirPortal 360™ (Agent) My Travel Dashboard …" at bounding box center [685, 345] width 1371 height 690
paste input "BVJTR"
click at [212, 98] on button "Search" at bounding box center [246, 115] width 69 height 34
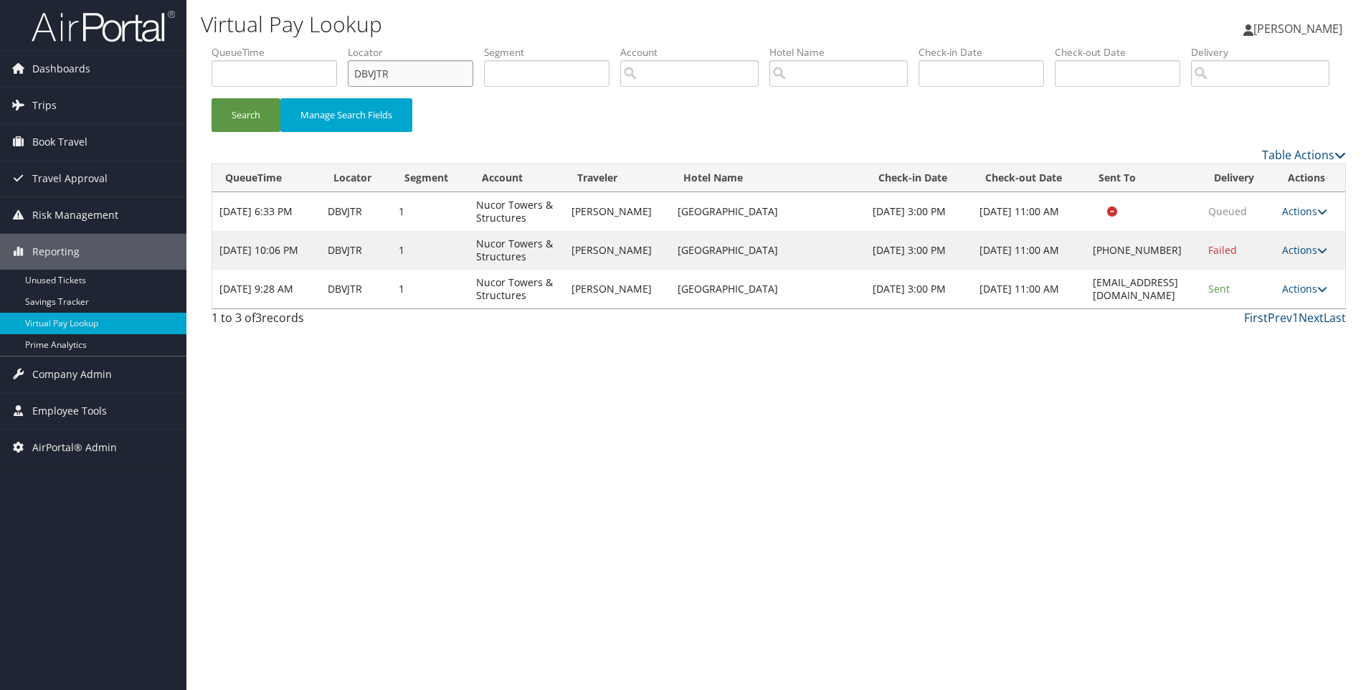
drag, startPoint x: 440, startPoint y: 85, endPoint x: 278, endPoint y: 85, distance: 162.1
click at [278, 45] on ul "QueueTime Locator DBVJTR Segment Account Traveler Hotel Name Check-in Date Chec…" at bounding box center [779, 45] width 1135 height 0
paste input "CZL7YX"
click at [212, 98] on button "Search" at bounding box center [246, 115] width 69 height 34
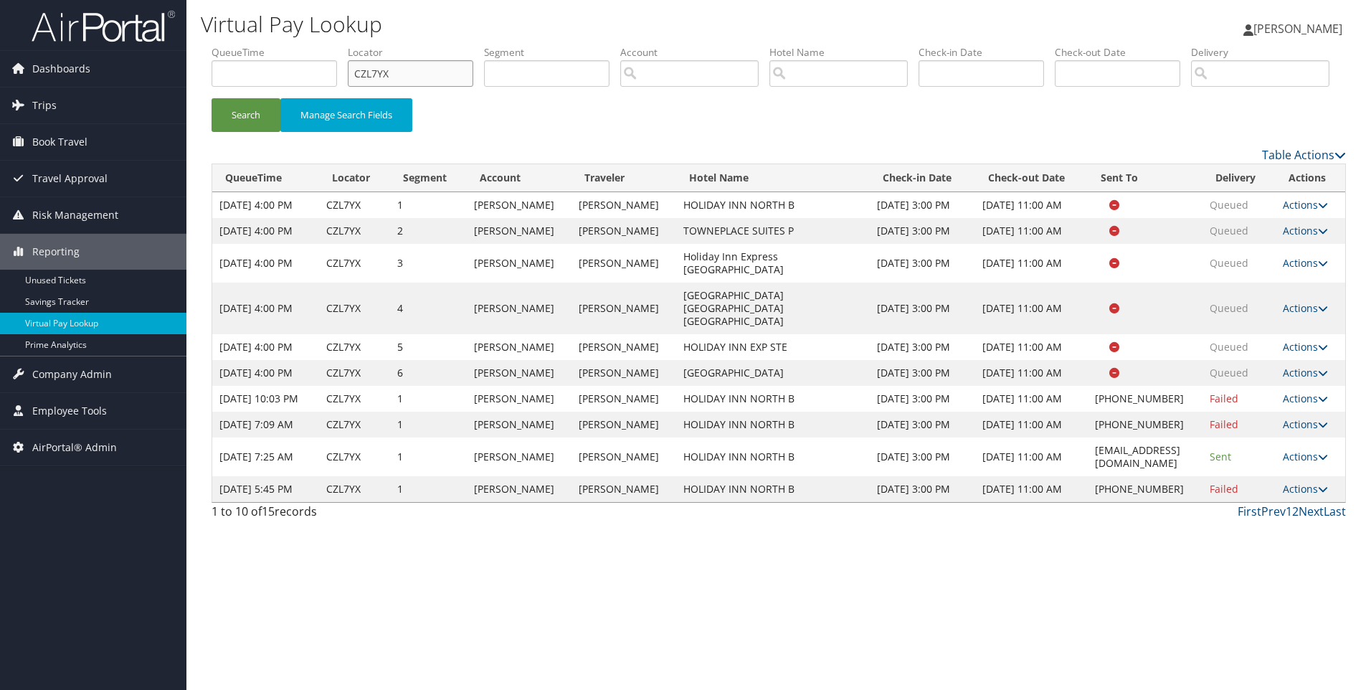
drag, startPoint x: 437, startPoint y: 70, endPoint x: 195, endPoint y: 68, distance: 241.7
click at [195, 68] on div "Virtual Pay Lookup Sophia Cain Sophia Cain My Settings Travel Agency Contacts L…" at bounding box center [778, 345] width 1185 height 690
paste input "DC6MQT"
click at [212, 98] on button "Search" at bounding box center [246, 115] width 69 height 34
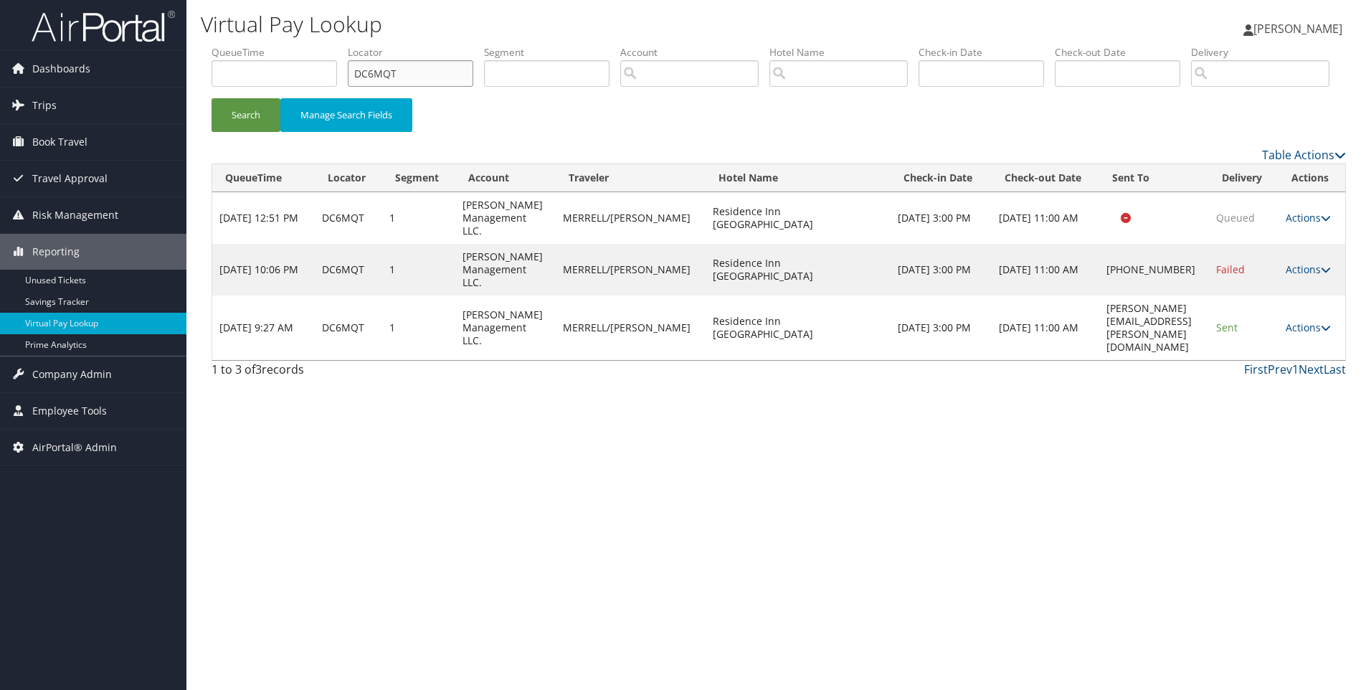
drag, startPoint x: 332, startPoint y: 65, endPoint x: 298, endPoint y: 63, distance: 34.5
click at [298, 45] on ul "QueueTime Locator DC6MQT Segment Account Traveler Hotel Name Check-in Date Chec…" at bounding box center [779, 45] width 1135 height 0
paste input "5QTJ"
click at [212, 98] on button "Search" at bounding box center [246, 115] width 69 height 34
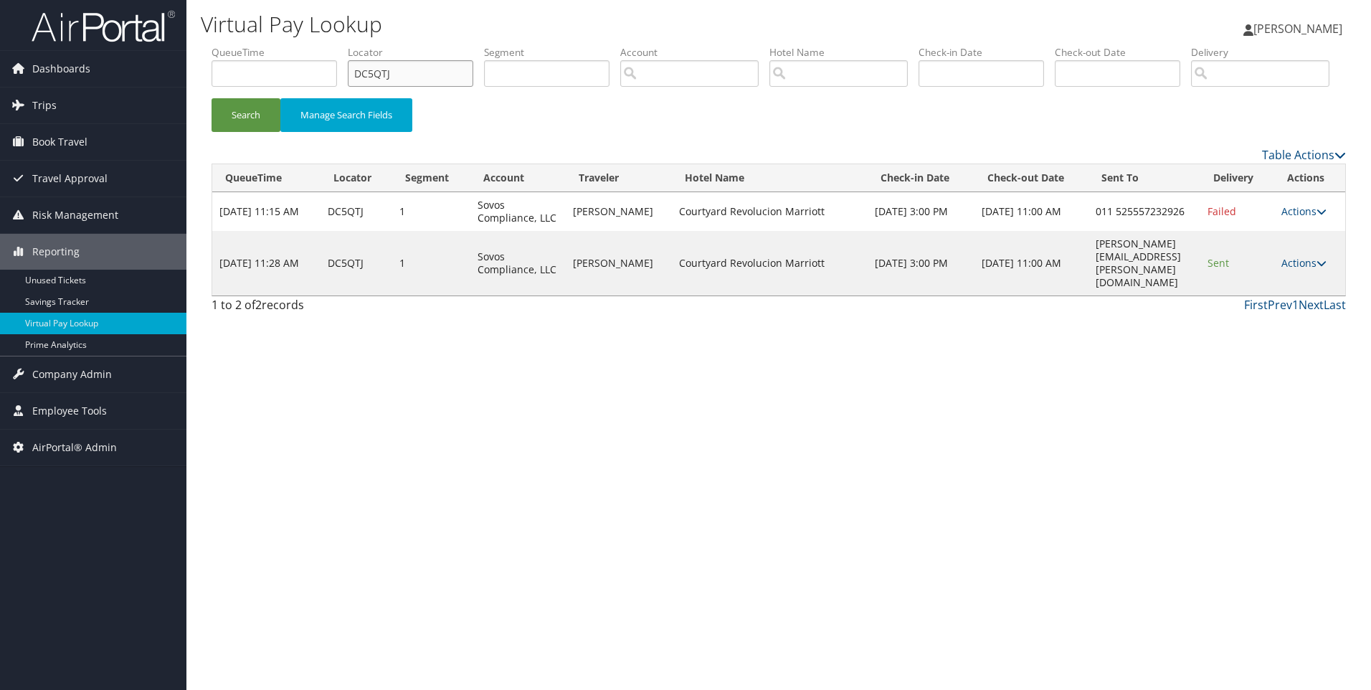
drag, startPoint x: 446, startPoint y: 69, endPoint x: 250, endPoint y: 63, distance: 195.9
click at [250, 45] on ul "QueueTime Locator DC5QTJ Segment Account Traveler Hotel Name Check-in Date Chec…" at bounding box center [779, 45] width 1135 height 0
paste input "40Q8"
click at [212, 98] on button "Search" at bounding box center [246, 115] width 69 height 34
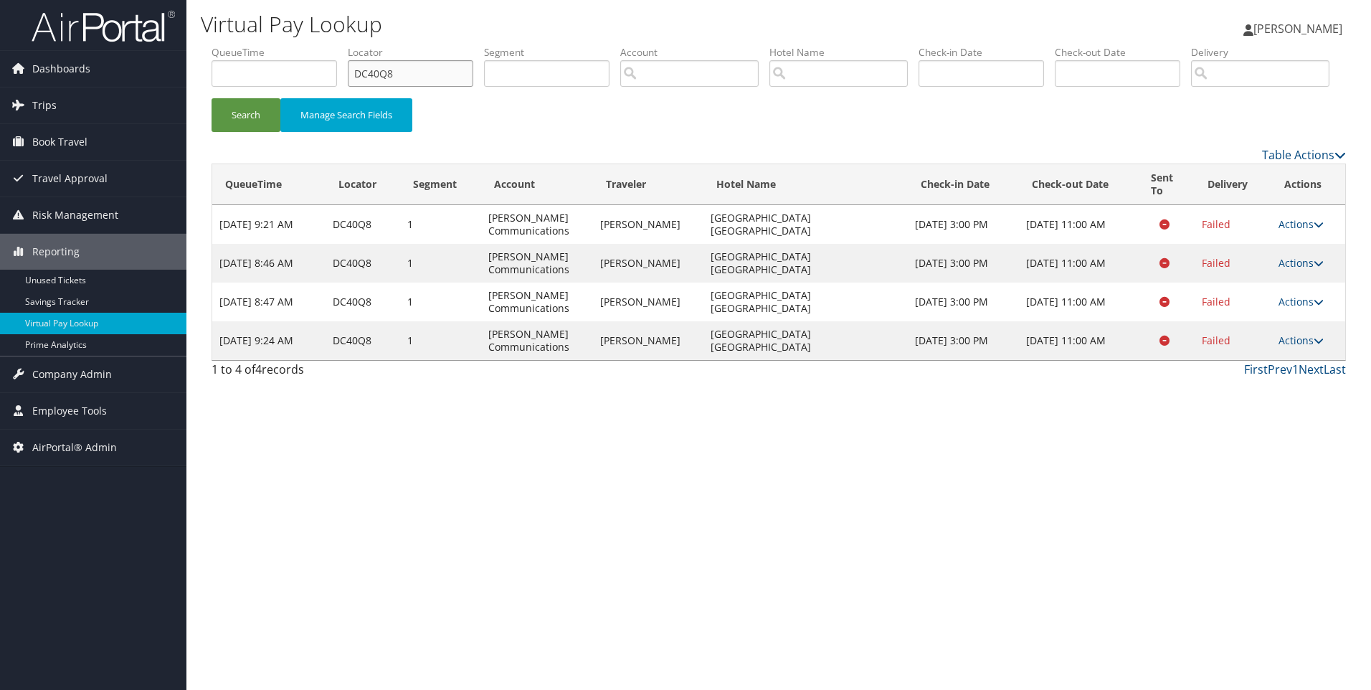
drag, startPoint x: 437, startPoint y: 70, endPoint x: 321, endPoint y: 60, distance: 115.9
click at [321, 45] on ul "QueueTime Locator DC40Q8 Segment Account Traveler Hotel Name Check-in Date Chec…" at bounding box center [779, 45] width 1135 height 0
paste input "2P27"
click at [212, 98] on button "Search" at bounding box center [246, 115] width 69 height 34
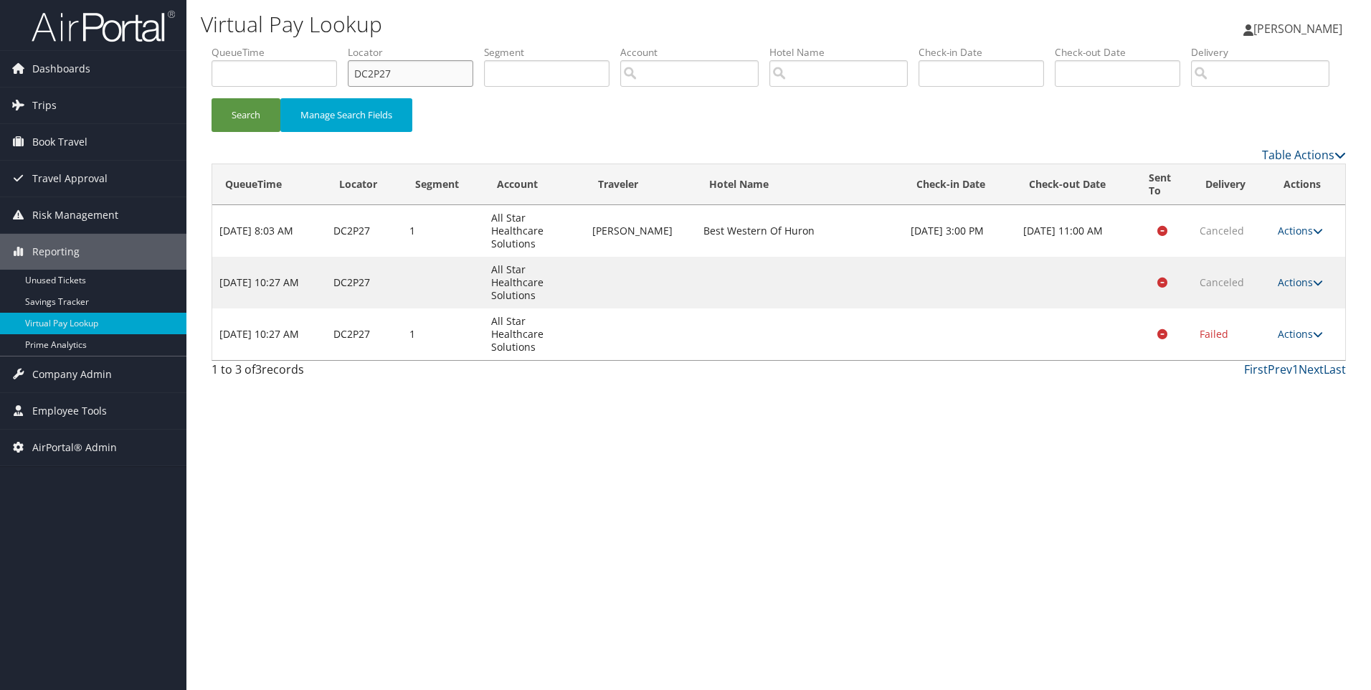
drag, startPoint x: 424, startPoint y: 67, endPoint x: 275, endPoint y: 63, distance: 149.2
click at [275, 45] on ul "QueueTime Locator DC2P27 Segment Account Traveler Hotel Name Check-in Date Chec…" at bounding box center [779, 45] width 1135 height 0
paste input "5QQ2"
click at [212, 98] on button "Search" at bounding box center [246, 115] width 69 height 34
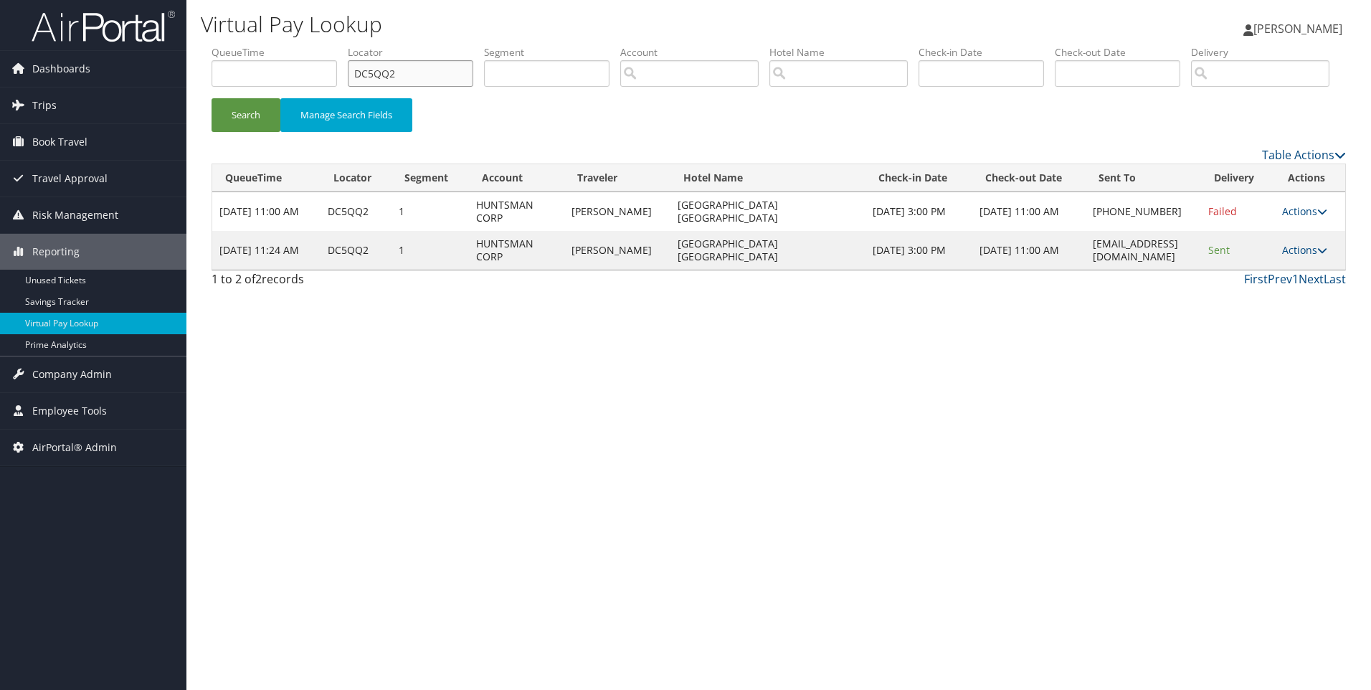
drag, startPoint x: 461, startPoint y: 70, endPoint x: 258, endPoint y: 81, distance: 203.3
click at [258, 45] on ul "QueueTime Locator DC5QQ2 Segment Account Traveler Hotel Name Check-in Date Chec…" at bounding box center [779, 45] width 1135 height 0
paste input "BF96C"
click at [212, 98] on button "Search" at bounding box center [246, 115] width 69 height 34
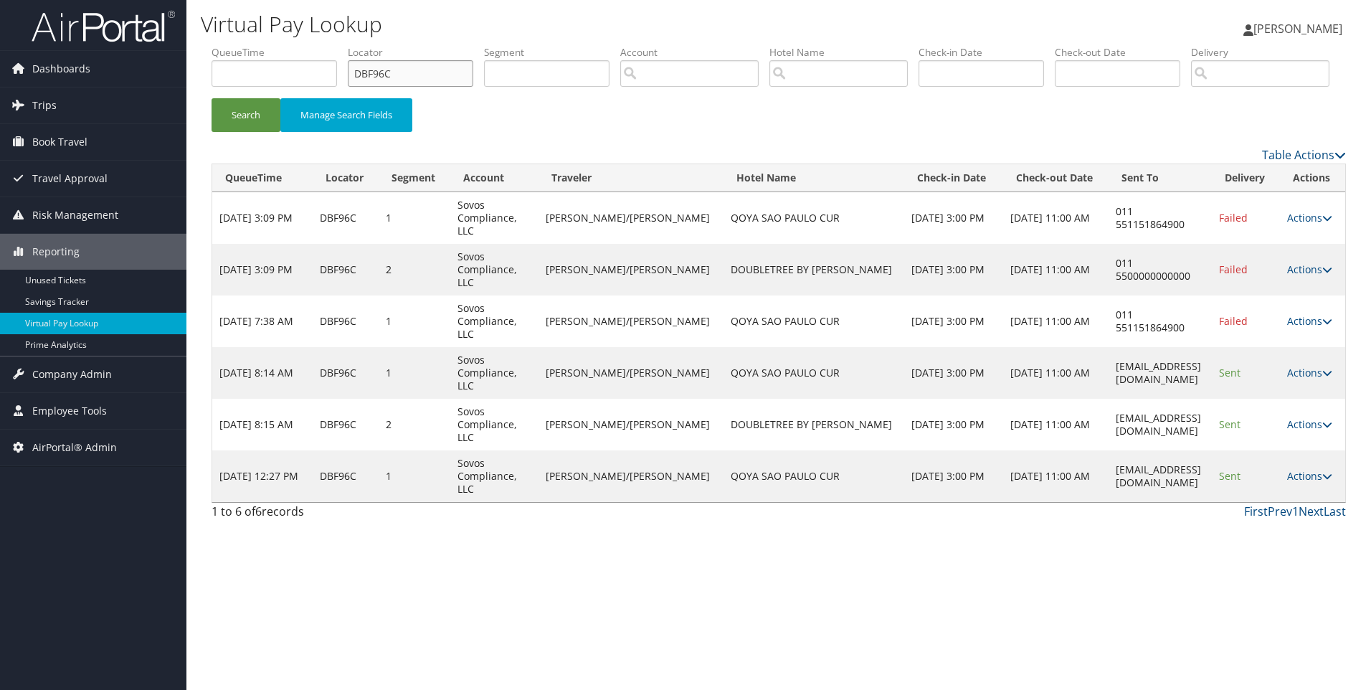
drag, startPoint x: 440, startPoint y: 73, endPoint x: 246, endPoint y: 67, distance: 193.8
click at [246, 45] on ul "QueueTime Locator DBF96C Segment Account Traveler Hotel Name Check-in Date Chec…" at bounding box center [779, 45] width 1135 height 0
paste input "98F1J"
type input "D98F1J"
click at [212, 98] on button "Search" at bounding box center [246, 115] width 69 height 34
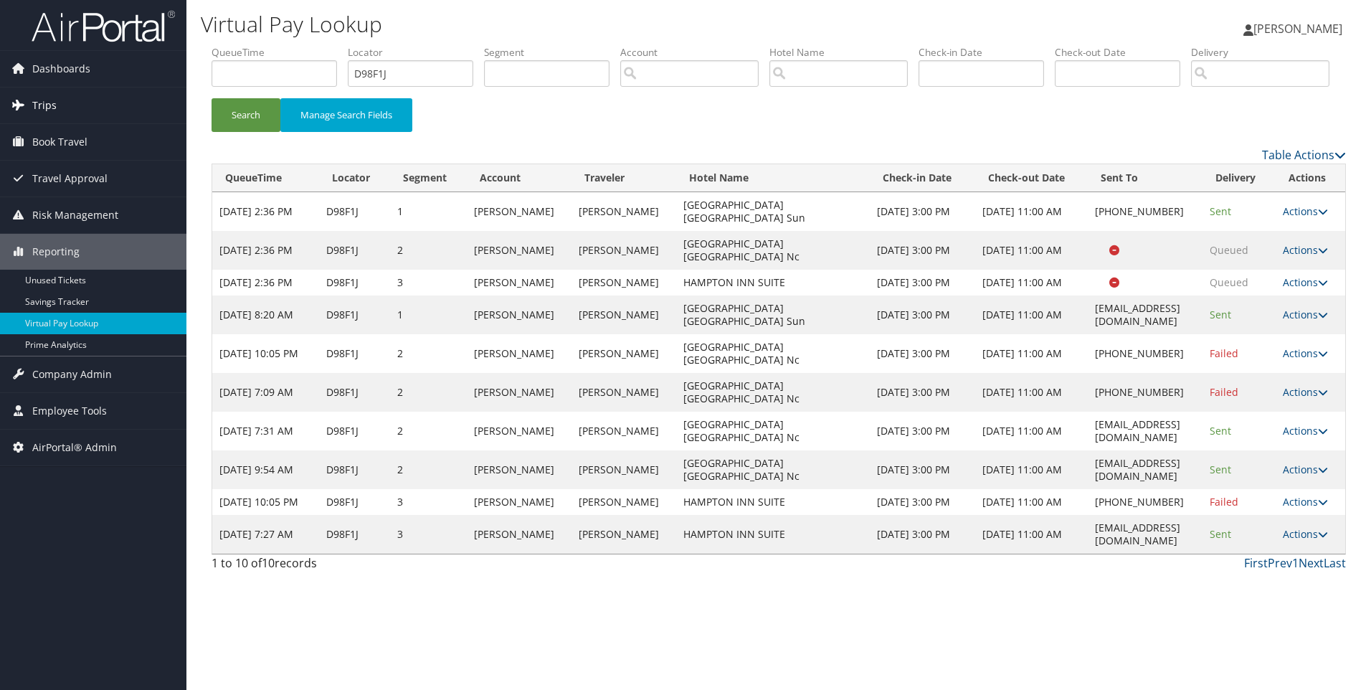
click at [87, 107] on link "Trips" at bounding box center [93, 106] width 186 height 36
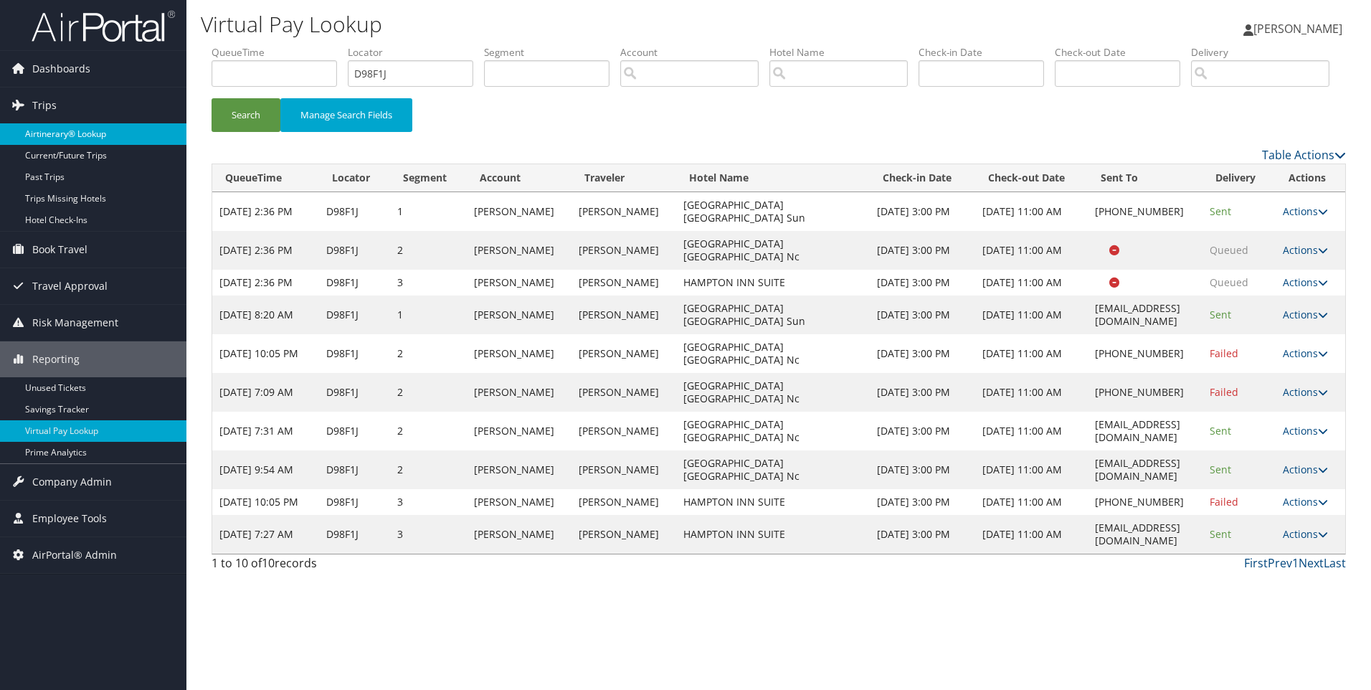
click at [68, 141] on link "Airtinerary® Lookup" at bounding box center [93, 134] width 186 height 22
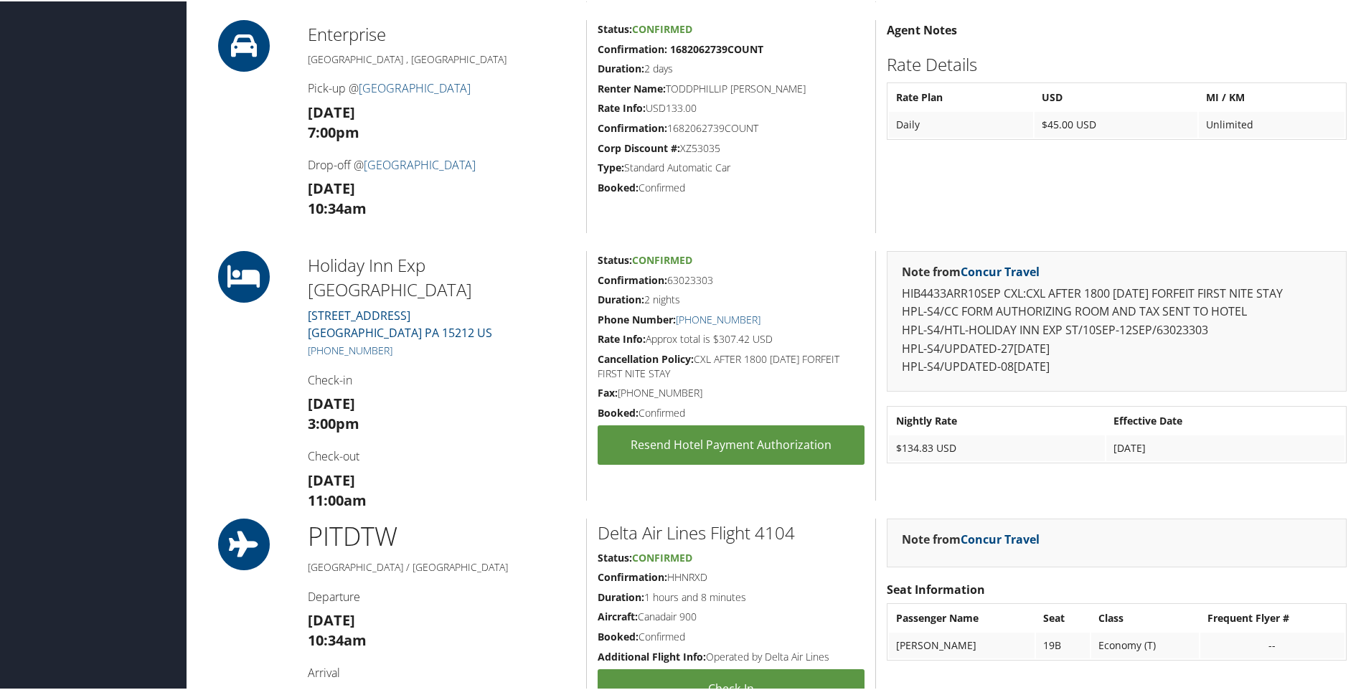
scroll to position [1155, 0]
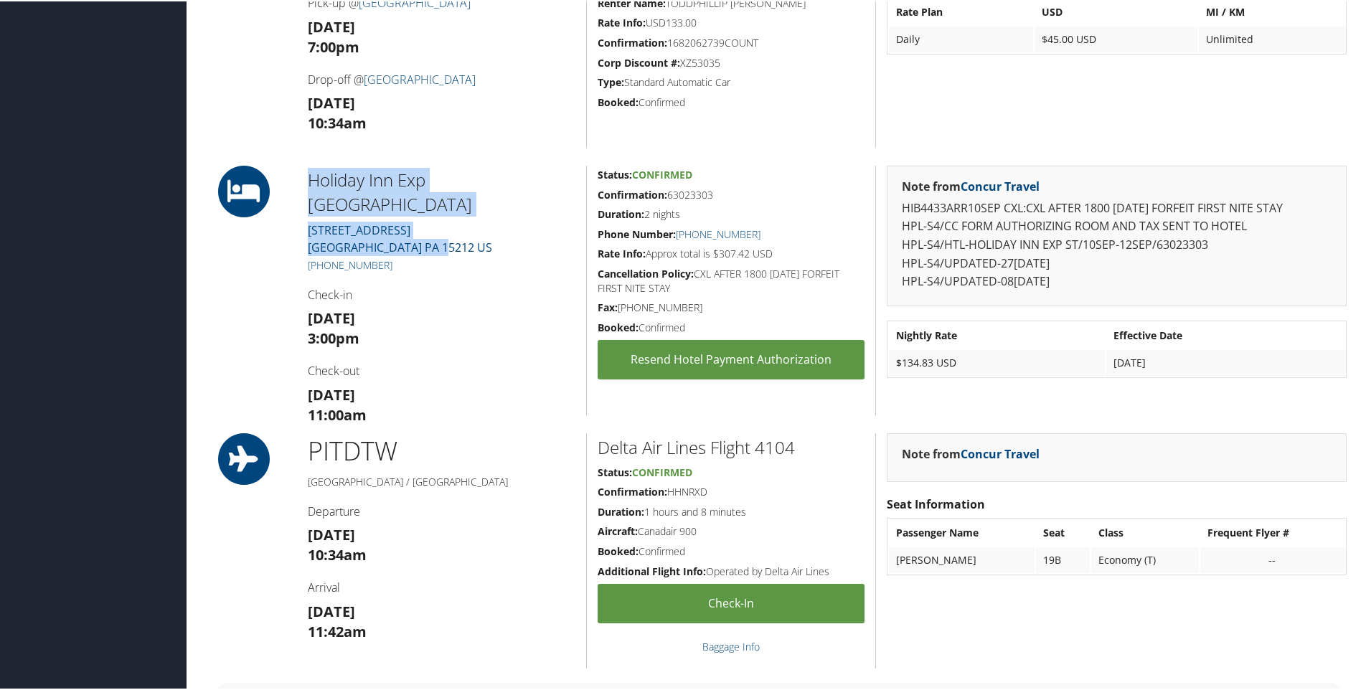
drag, startPoint x: 511, startPoint y: 223, endPoint x: 288, endPoint y: 209, distance: 224.2
click at [288, 209] on div "Holiday Inn Exp Stes N Shore 228 FEDERAL ST. PITTSBURGH PA 15212 US +1 (412) 32…" at bounding box center [779, 289] width 1156 height 250
click at [288, 209] on div at bounding box center [249, 289] width 96 height 250
drag, startPoint x: 301, startPoint y: 199, endPoint x: 470, endPoint y: 220, distance: 170.6
click at [470, 220] on div "Holiday Inn Exp Stes N Shore 228 FEDERAL ST. PITTSBURGH PA 15212 US +1 (412) 32…" at bounding box center [441, 289] width 289 height 250
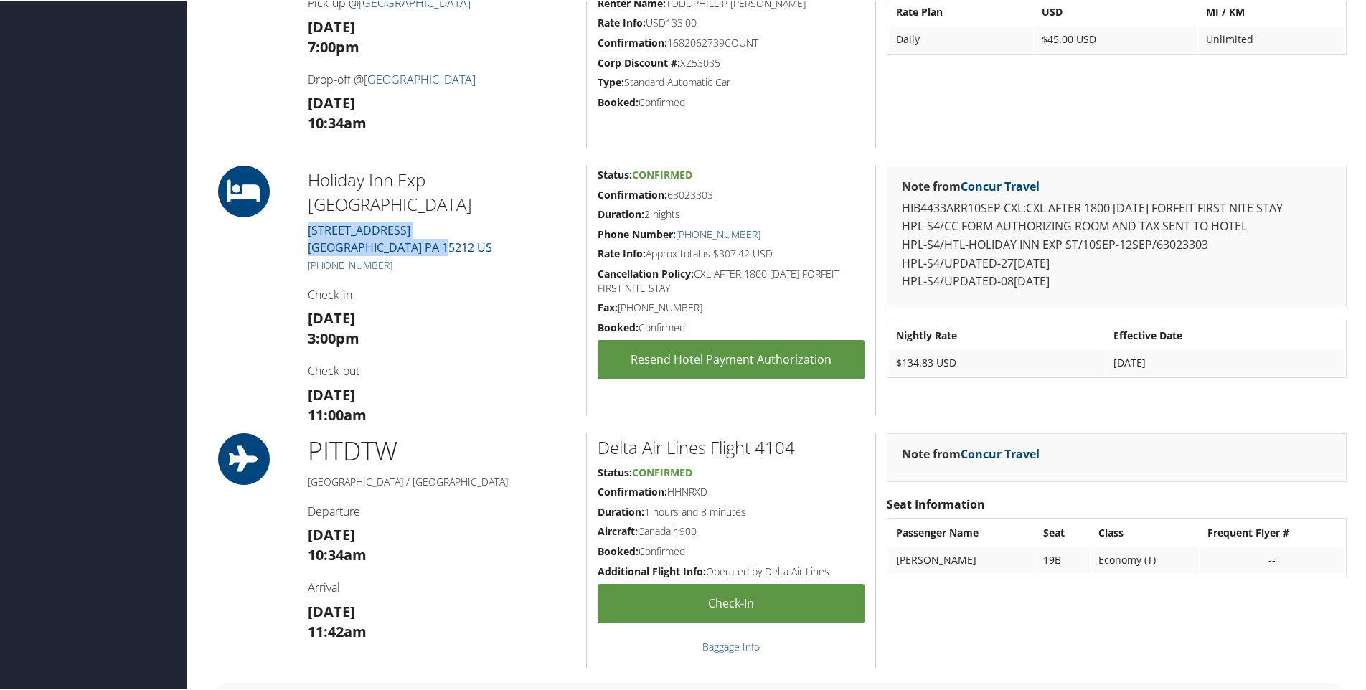
copy link "228 FEDERAL ST. PITTSBURGH PA 15212 US"
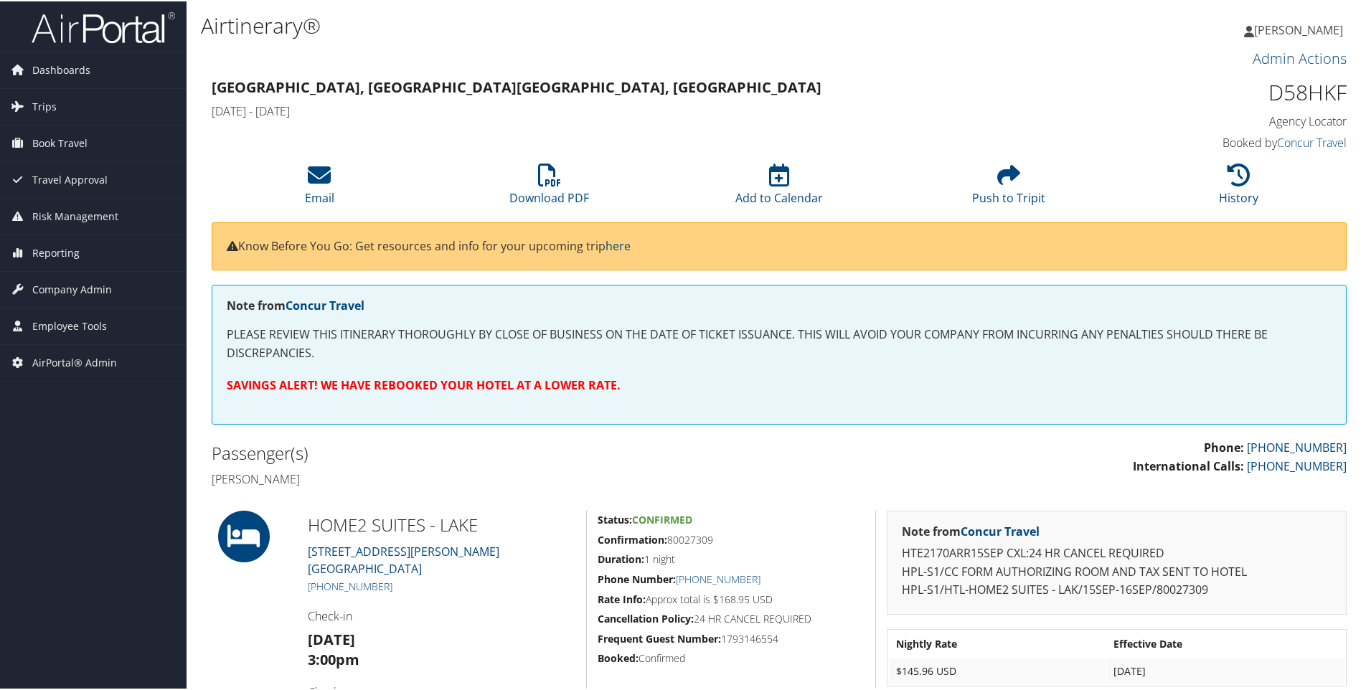
scroll to position [247, 0]
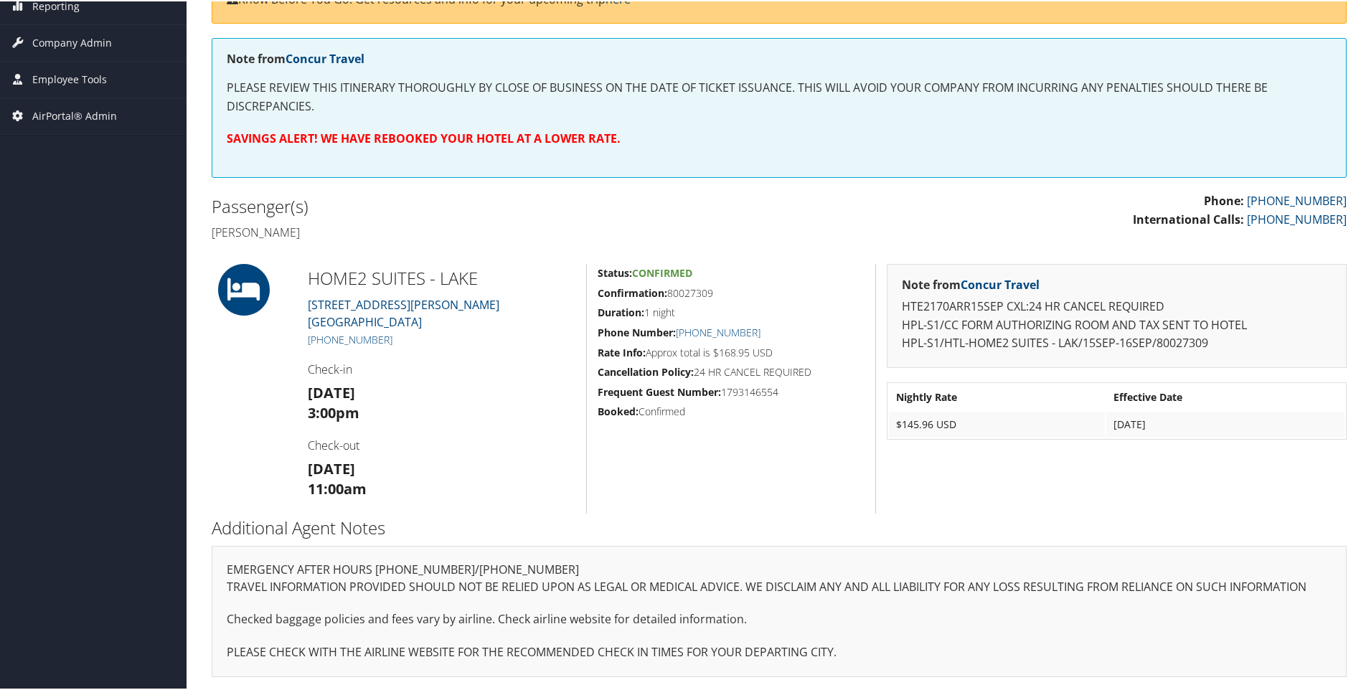
drag, startPoint x: 455, startPoint y: 325, endPoint x: 291, endPoint y: 305, distance: 165.5
click at [291, 305] on div "HOME2 SUITES - LAKE 1200 WEST PRIEN LAKE ROAD LAKE CHARLES LA 70601 +1 (337) 99…" at bounding box center [779, 388] width 1156 height 250
click at [486, 217] on h2 "Passenger(s)" at bounding box center [490, 205] width 557 height 24
drag, startPoint x: 454, startPoint y: 323, endPoint x: 293, endPoint y: 302, distance: 162.0
click at [293, 302] on div "HOME2 SUITES - LAKE 1200 WEST PRIEN LAKE ROAD LAKE CHARLES LA 70601 +1 (337) 99…" at bounding box center [779, 388] width 1156 height 250
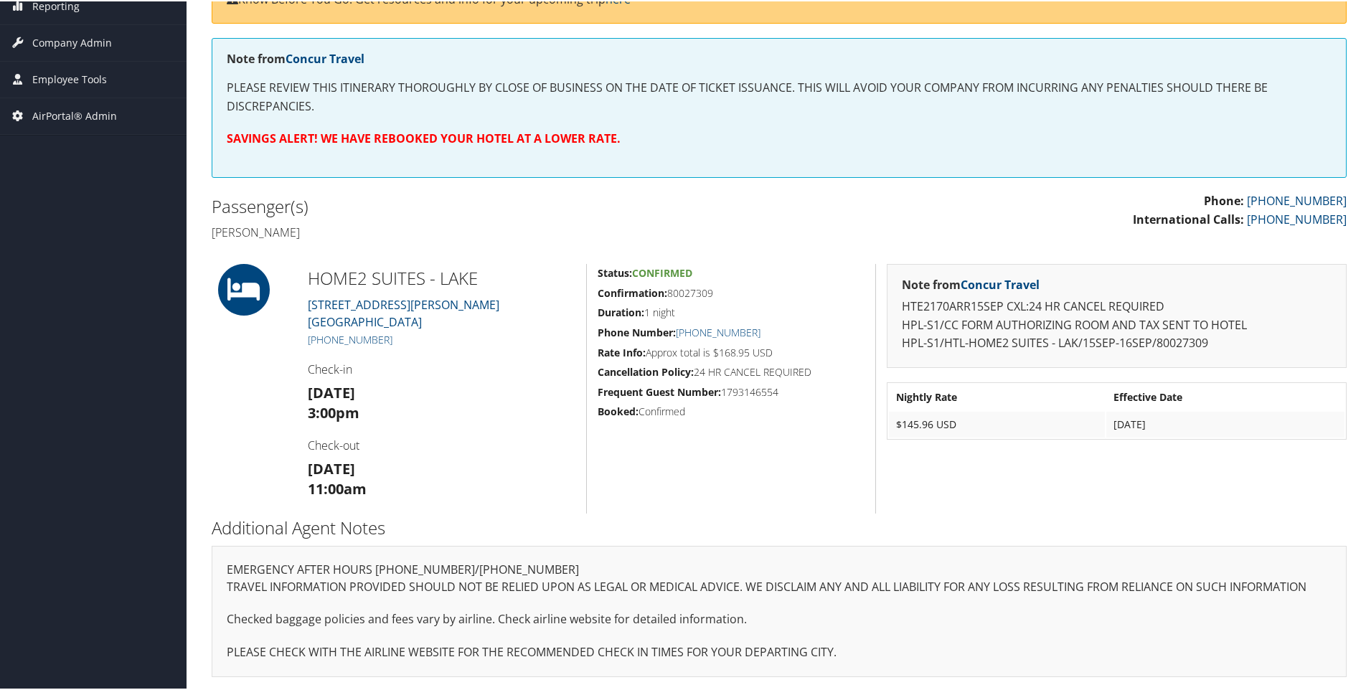
copy div "HOME2 SUITES - LAKE 1200 WEST PRIEN LAKE ROAD LAKE CHARLES LA 70601"
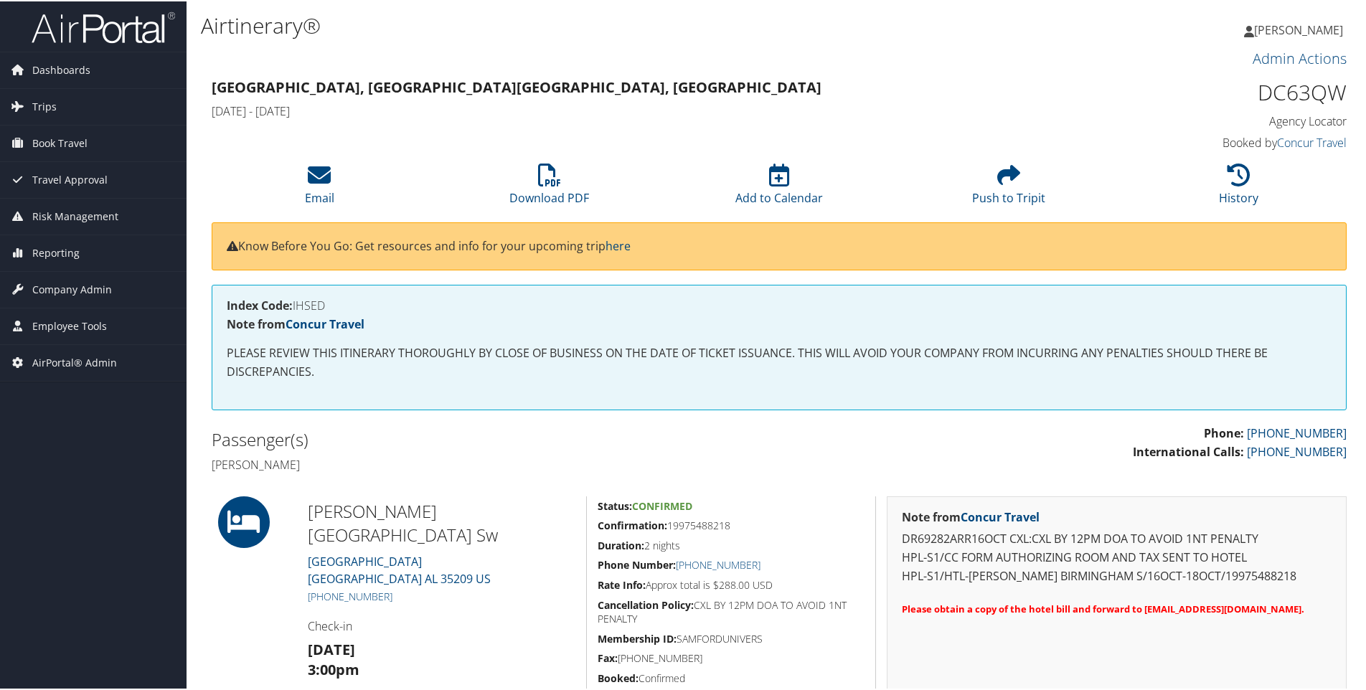
scroll to position [146, 0]
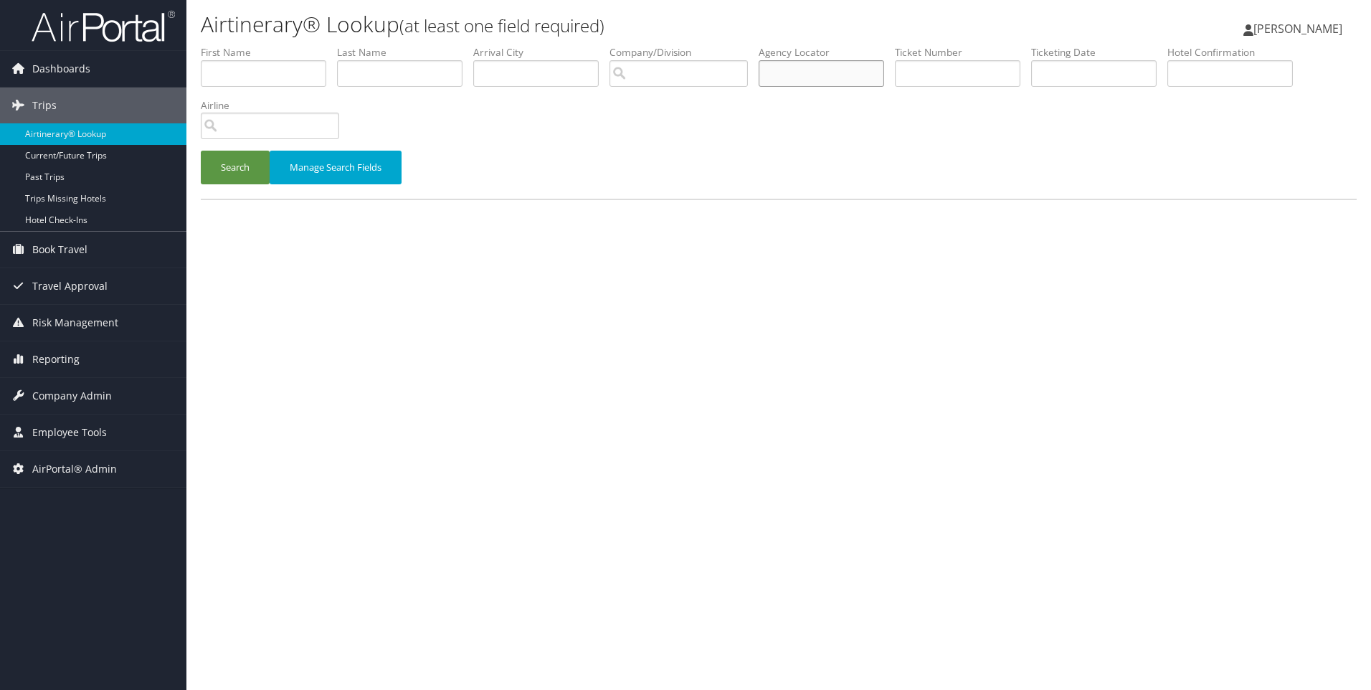
click at [850, 72] on input "text" at bounding box center [822, 73] width 126 height 27
paste input "DB0B75"
type input "DB0B75"
click at [201, 151] on button "Search" at bounding box center [235, 168] width 69 height 34
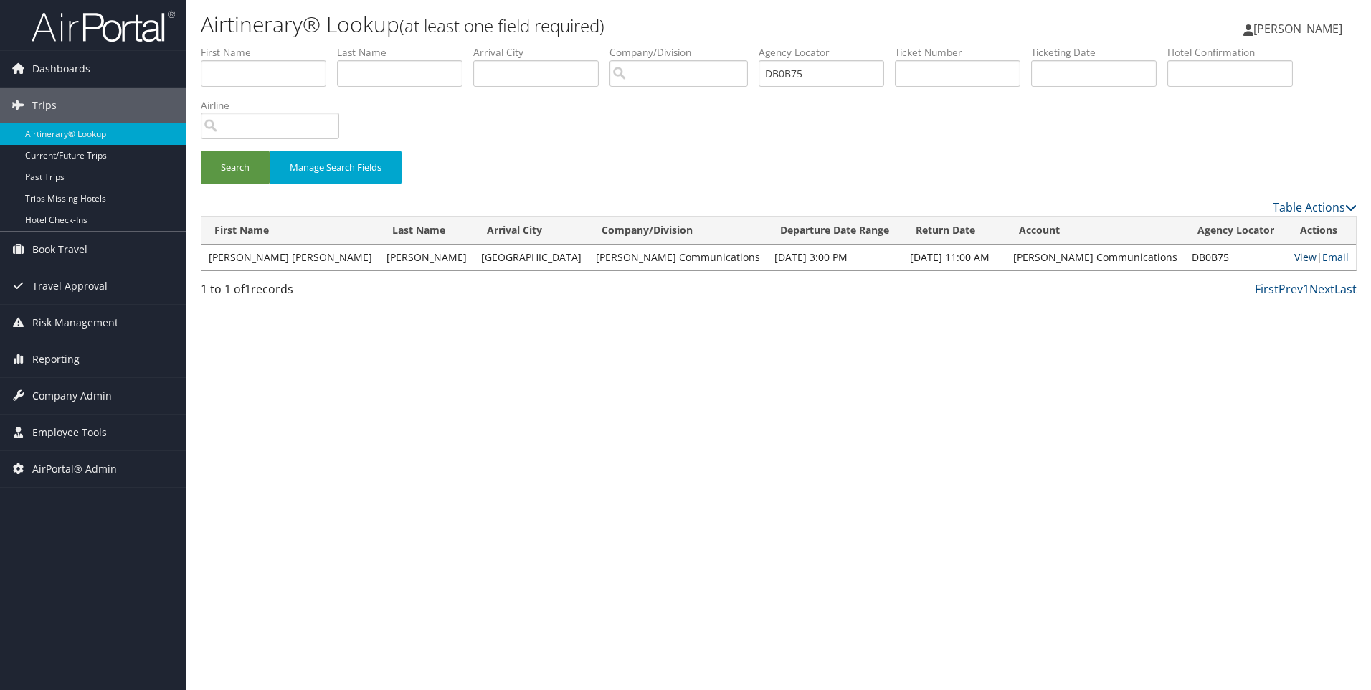
click at [1295, 255] on link "View" at bounding box center [1306, 257] width 22 height 14
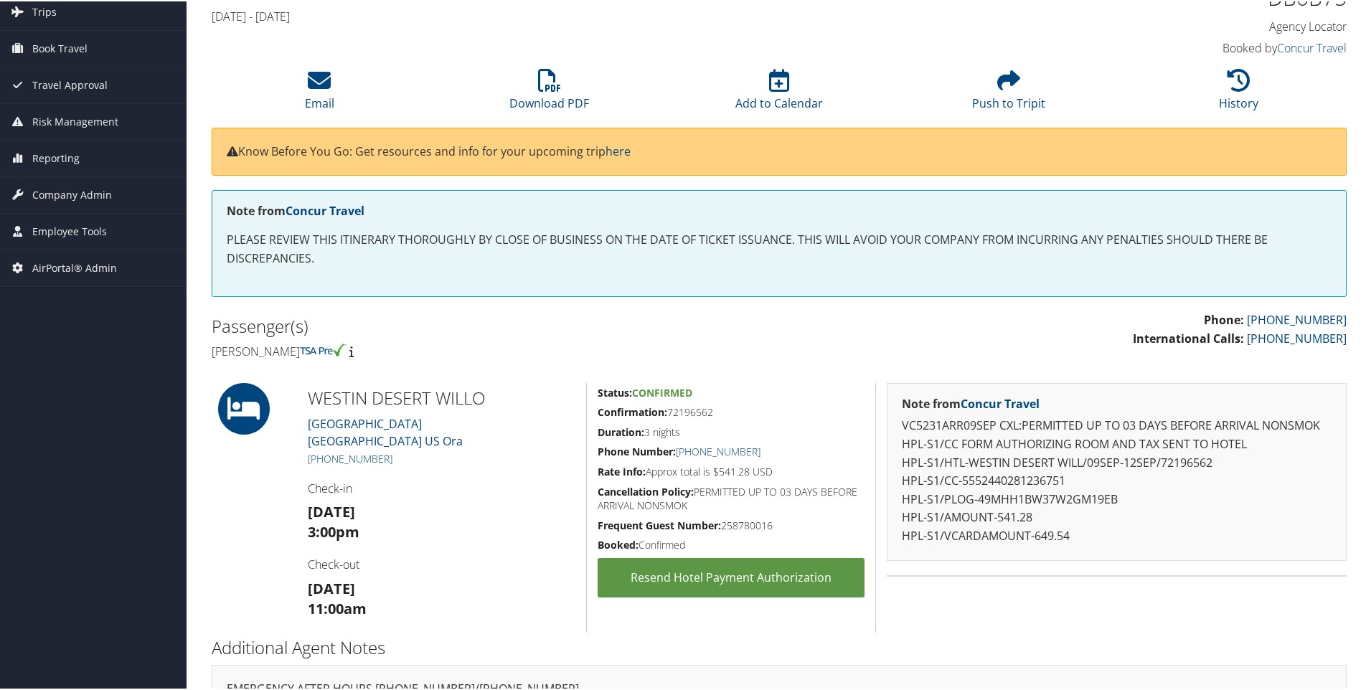
scroll to position [116, 0]
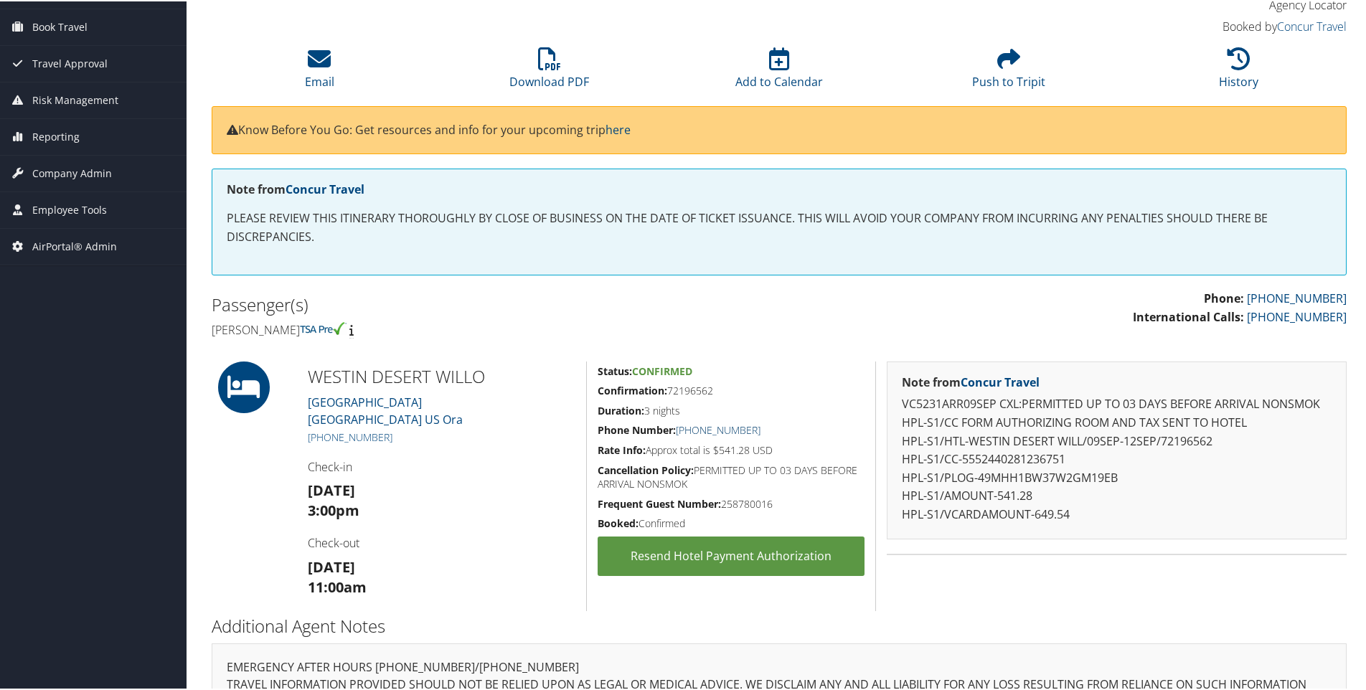
drag, startPoint x: 793, startPoint y: 431, endPoint x: 680, endPoint y: 431, distance: 113.3
click at [680, 431] on h5 "Phone Number: [PHONE_NUMBER]" at bounding box center [731, 429] width 267 height 14
copy link "[PHONE_NUMBER]"
click at [341, 323] on h4 "[PERSON_NAME]" at bounding box center [490, 329] width 557 height 16
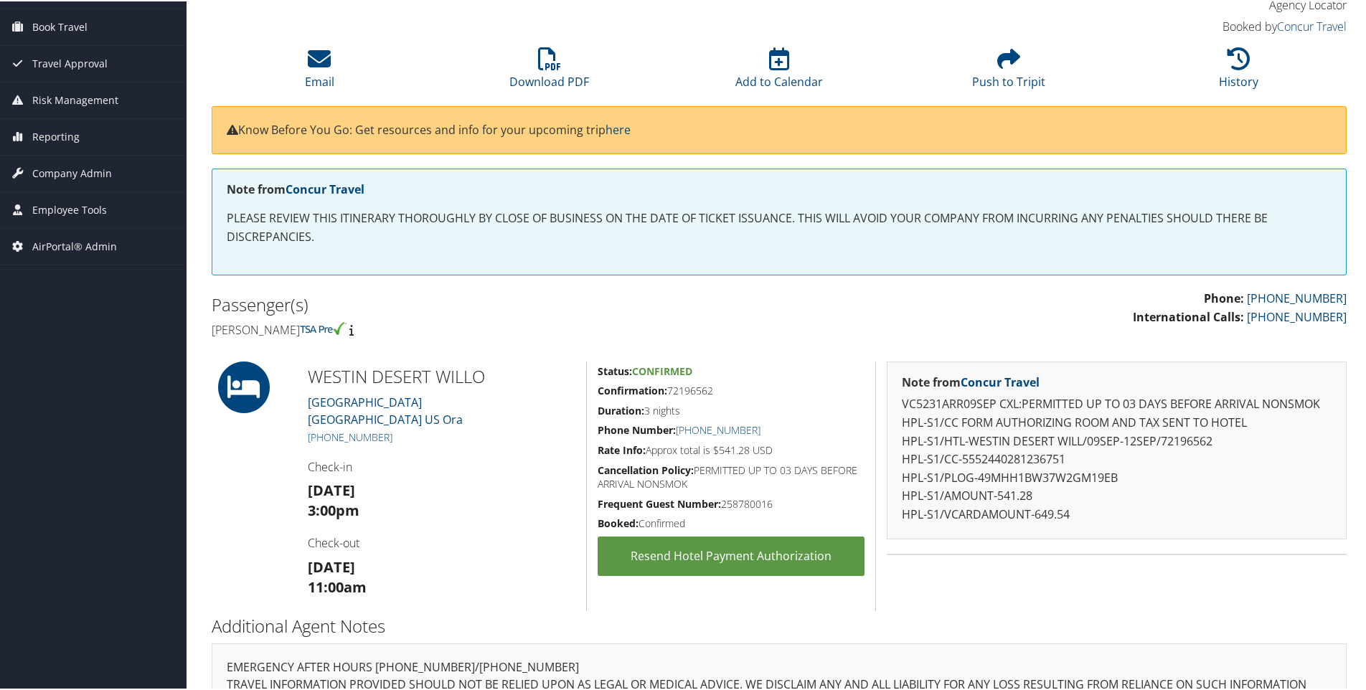
copy h4 "[PERSON_NAME]"
click at [246, 324] on h4 "[PERSON_NAME]" at bounding box center [490, 329] width 557 height 16
copy h4 "[PERSON_NAME]"
click at [701, 374] on h5 "Status: Confirmed" at bounding box center [731, 370] width 267 height 14
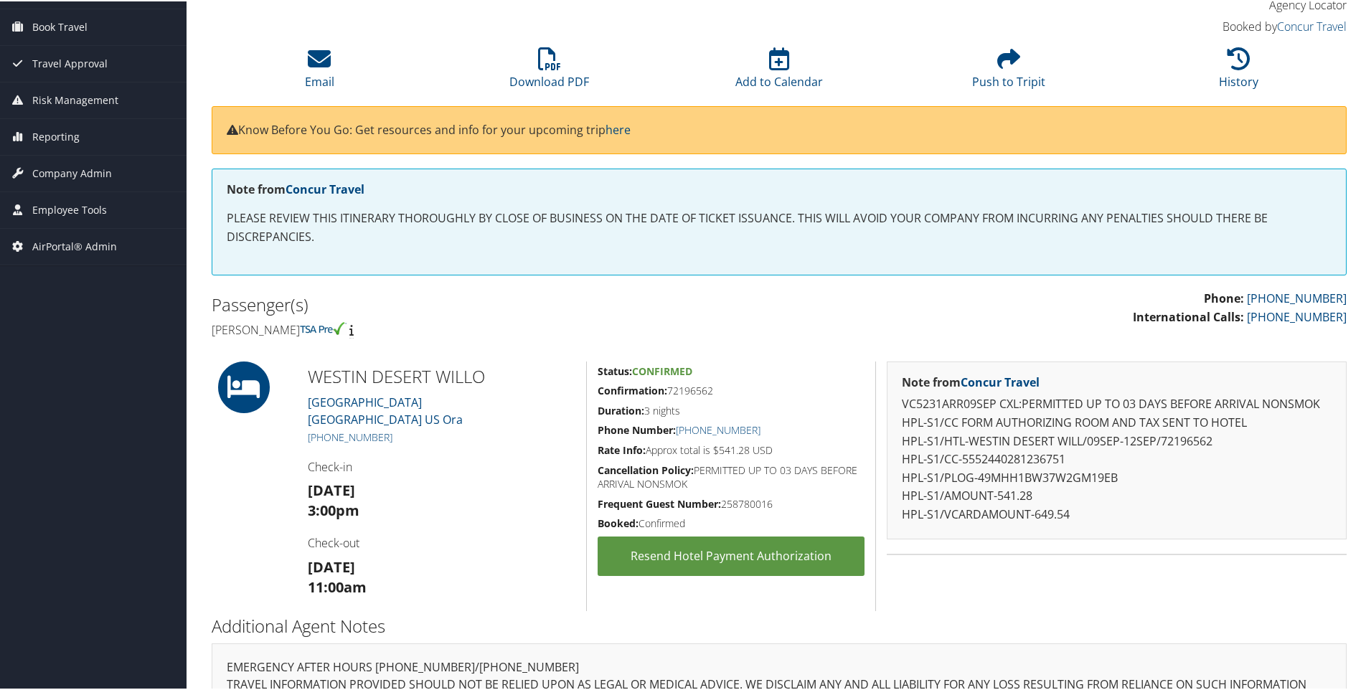
click at [699, 386] on h5 "Confirmation: 72196562" at bounding box center [731, 389] width 267 height 14
copy h5 "72196562"
drag, startPoint x: 497, startPoint y: 416, endPoint x: 297, endPoint y: 395, distance: 201.3
click at [297, 395] on div "[GEOGRAPHIC_DATA] WILLO [STREET_ADDRESS] [GEOGRAPHIC_DATA] [PHONE_NUMBER] Check…" at bounding box center [441, 485] width 289 height 250
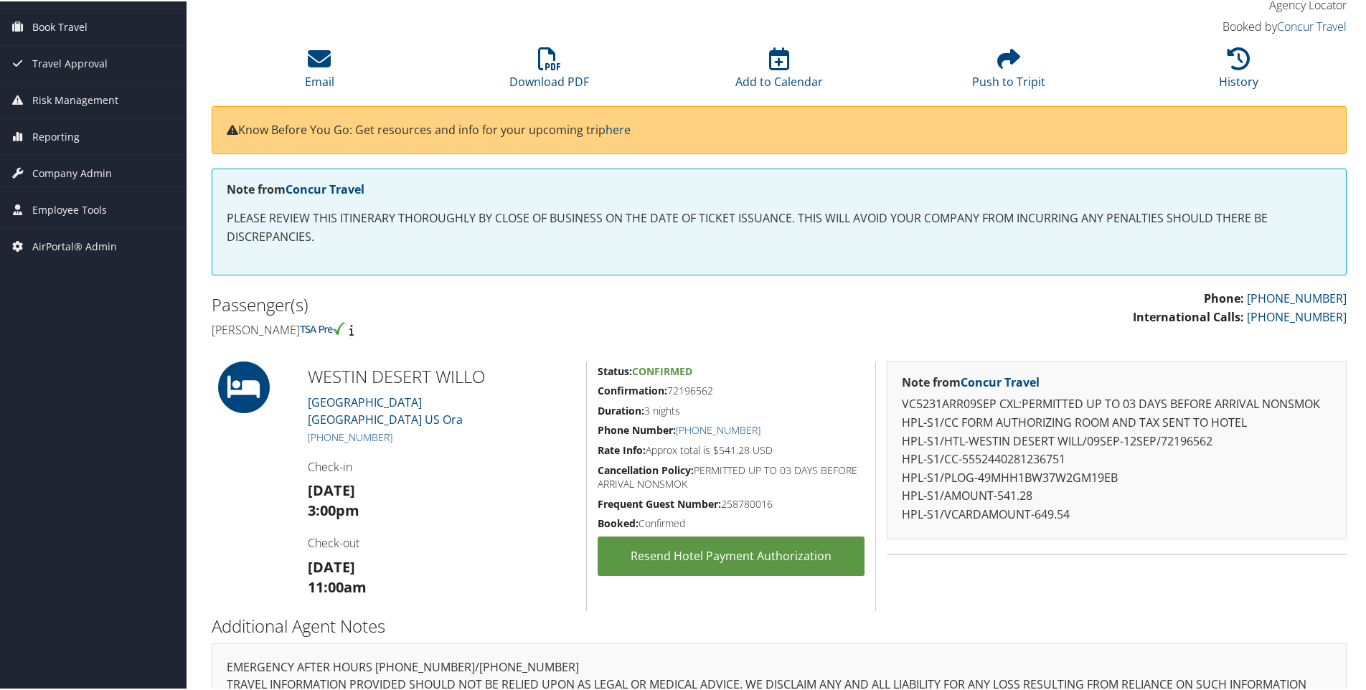
copy link "[STREET_ADDRESS] Ora"
